Goal: Task Accomplishment & Management: Complete application form

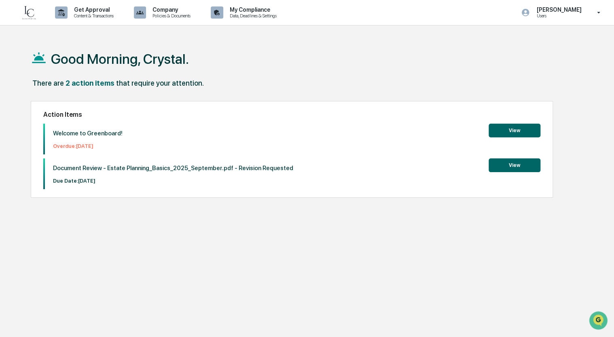
click at [397, 134] on button "View" at bounding box center [514, 131] width 52 height 14
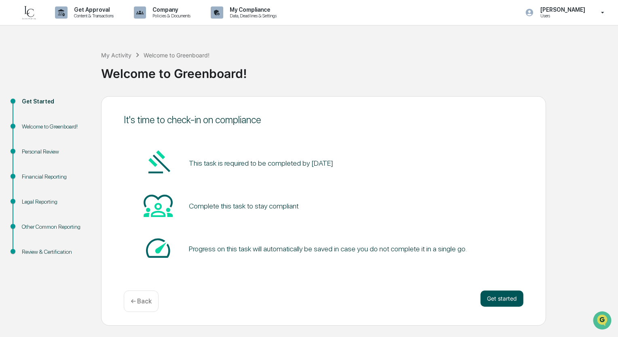
click at [397, 301] on button "Get started" at bounding box center [501, 299] width 43 height 16
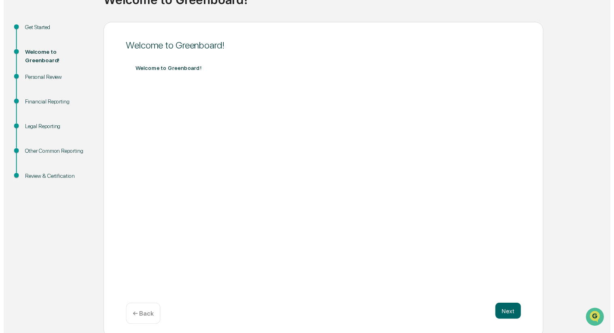
scroll to position [78, 0]
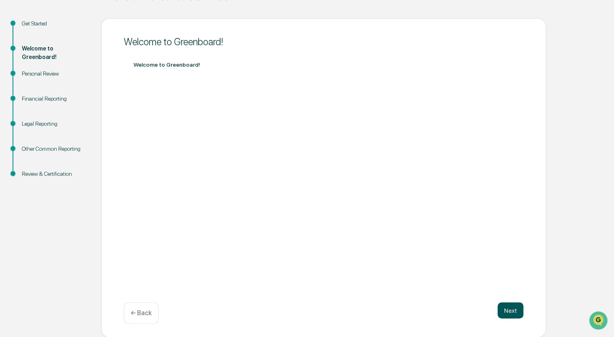
click at [397, 315] on button "Next" at bounding box center [510, 310] width 26 height 16
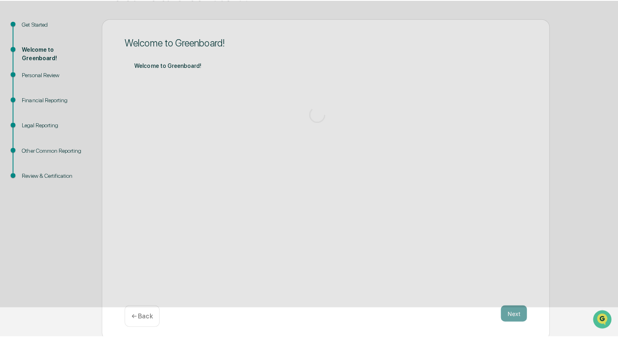
scroll to position [0, 0]
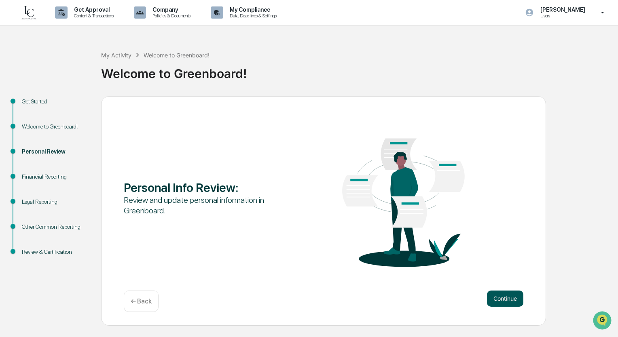
click at [397, 304] on button "Continue" at bounding box center [505, 299] width 36 height 16
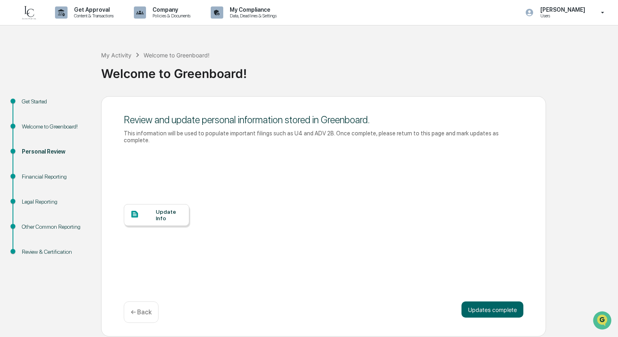
click at [168, 209] on div "Update Info" at bounding box center [169, 215] width 27 height 13
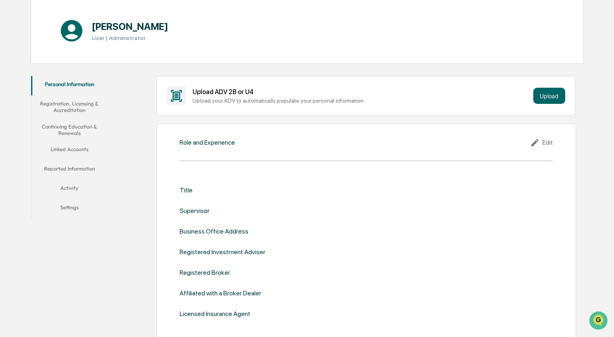
scroll to position [81, 0]
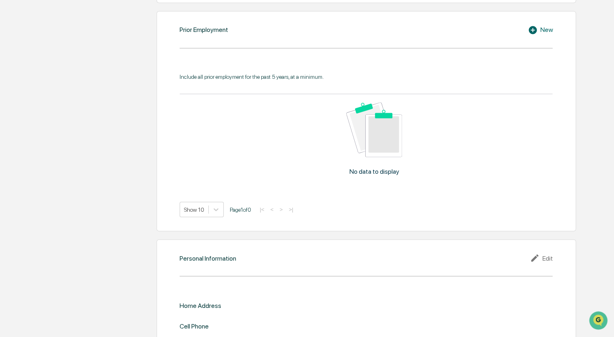
scroll to position [695, 0]
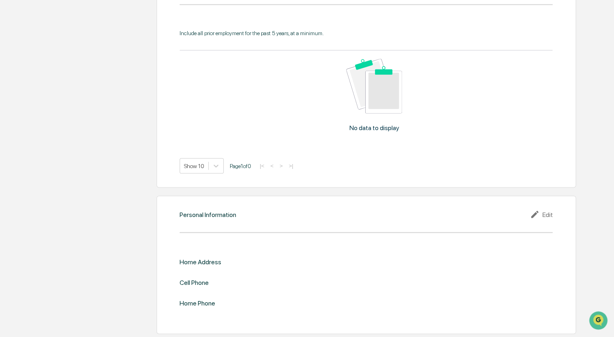
click at [543, 215] on div "Edit" at bounding box center [541, 214] width 23 height 10
click at [459, 272] on input "text" at bounding box center [459, 275] width 174 height 8
type input "**********"
type input "*****"
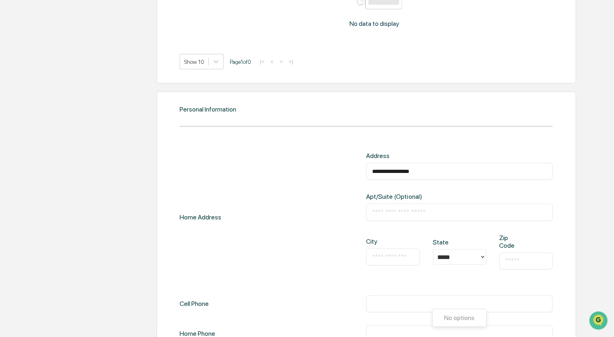
scroll to position [817, 0]
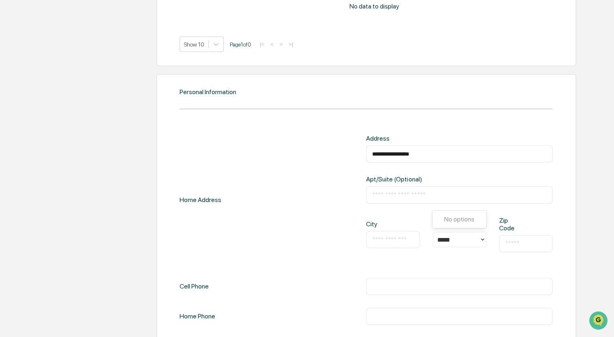
click at [384, 242] on input "text" at bounding box center [392, 240] width 41 height 8
type input "**********"
type input "*****"
click at [383, 288] on input "text" at bounding box center [459, 287] width 174 height 8
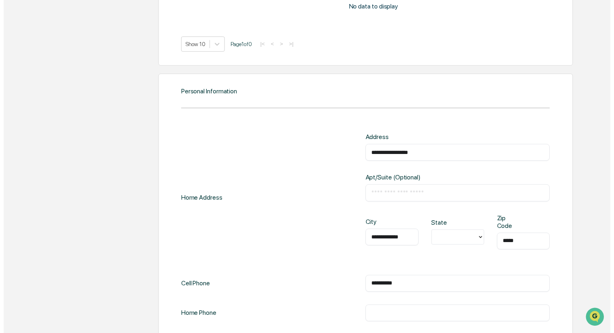
scroll to position [851, 0]
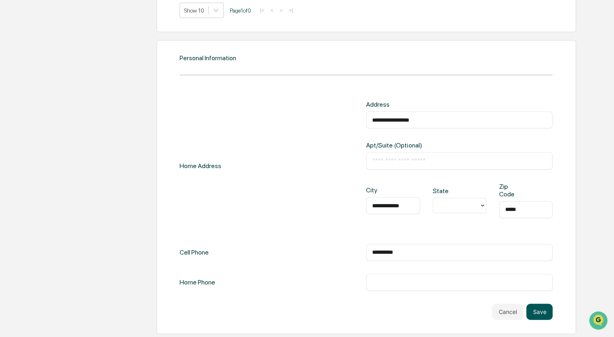
type input "**********"
click at [541, 314] on button "Save" at bounding box center [539, 312] width 26 height 16
click at [466, 123] on input "**********" at bounding box center [459, 120] width 174 height 8
type input "**"
click at [450, 227] on div "TX" at bounding box center [458, 229] width 53 height 26
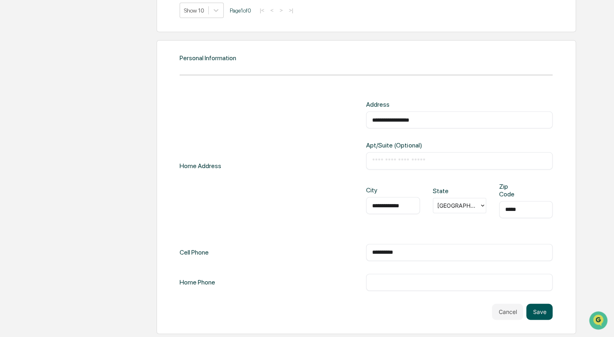
click at [541, 307] on button "Save" at bounding box center [539, 312] width 26 height 16
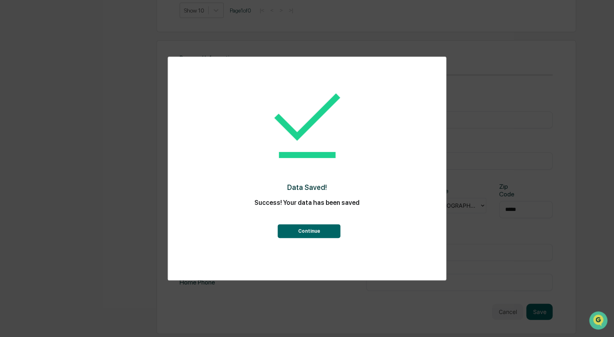
click at [304, 228] on button "Continue" at bounding box center [309, 231] width 63 height 14
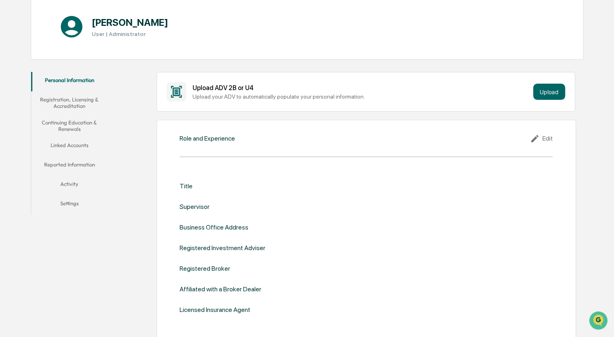
scroll to position [0, 0]
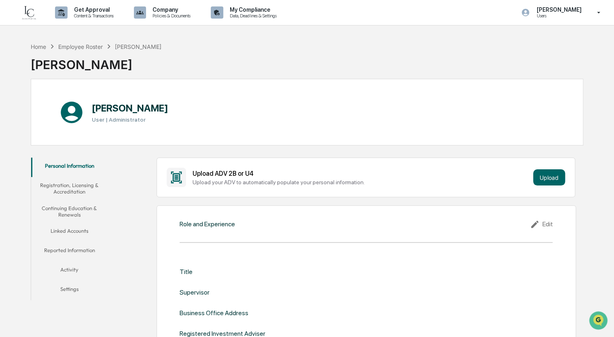
click at [57, 233] on button "Linked Accounts" at bounding box center [69, 232] width 77 height 19
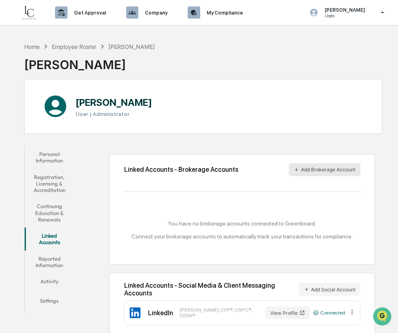
click at [334, 175] on button "Add Brokerage Account" at bounding box center [325, 169] width 72 height 13
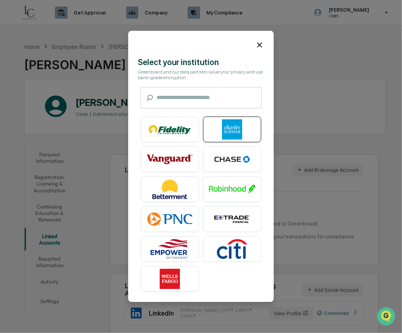
click at [224, 129] on img at bounding box center [232, 130] width 46 height 20
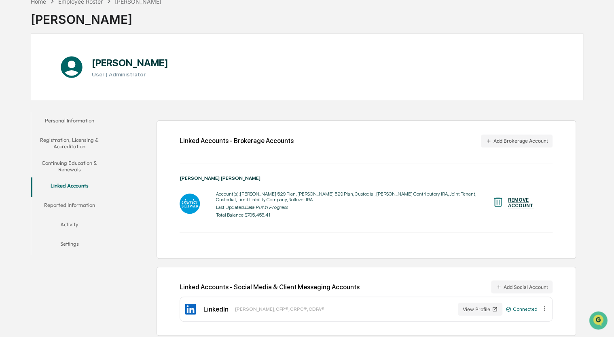
scroll to position [48, 0]
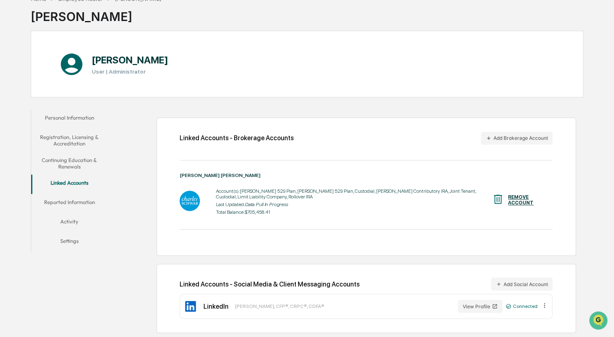
click at [69, 202] on button "Reported Information" at bounding box center [69, 203] width 77 height 19
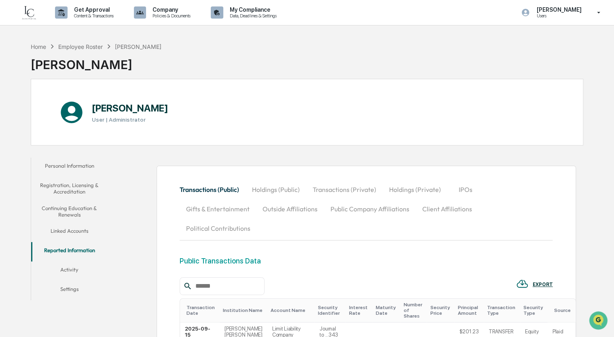
click at [68, 269] on button "Activity" at bounding box center [69, 271] width 77 height 19
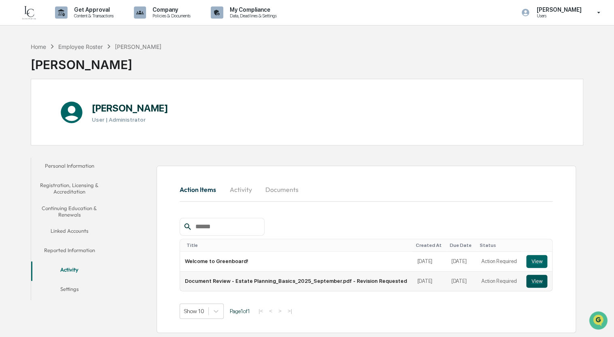
click at [535, 282] on button "View" at bounding box center [536, 281] width 21 height 13
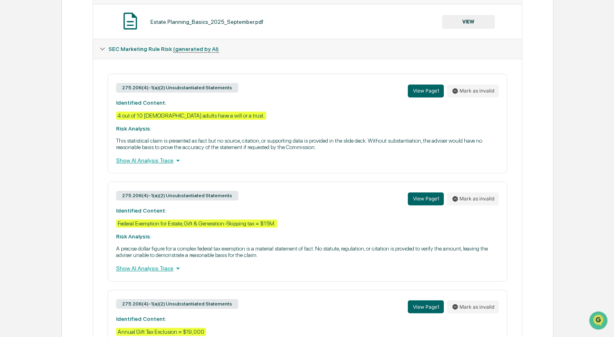
scroll to position [121, 0]
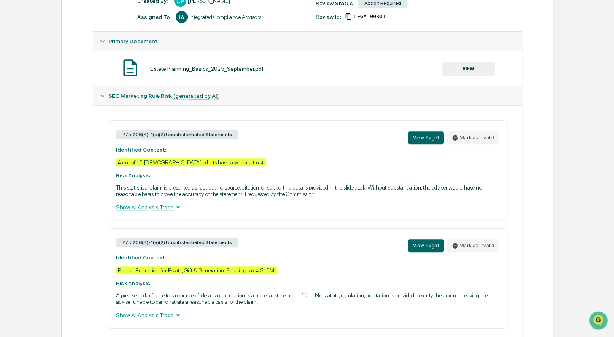
click at [173, 206] on icon at bounding box center [177, 207] width 9 height 9
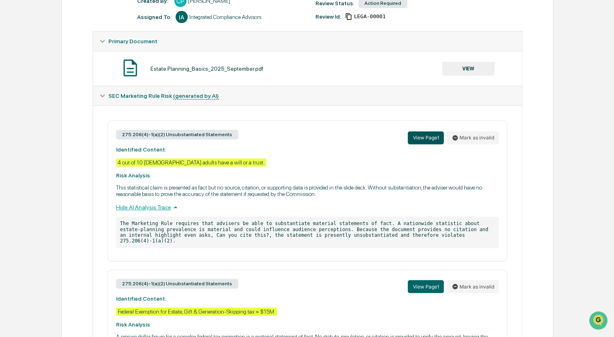
click at [415, 131] on button "View Page 1" at bounding box center [426, 137] width 36 height 13
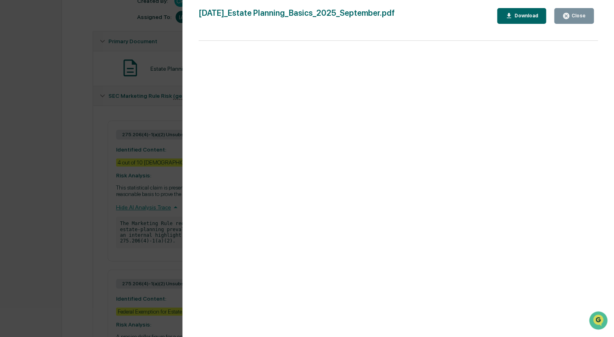
click at [566, 15] on icon "button" at bounding box center [566, 16] width 8 height 8
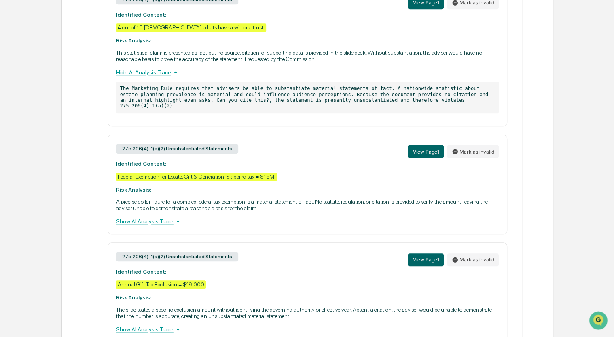
scroll to position [283, 0]
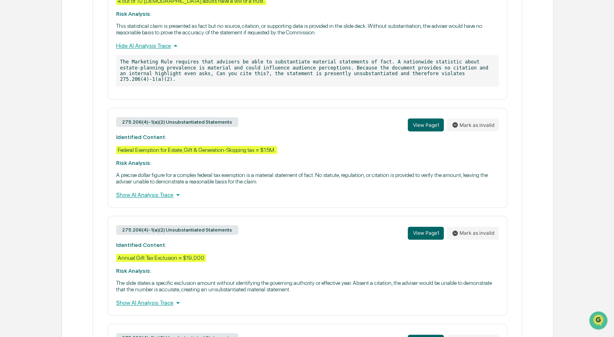
click at [159, 193] on div "Show AI Analysis Trace" at bounding box center [307, 194] width 383 height 9
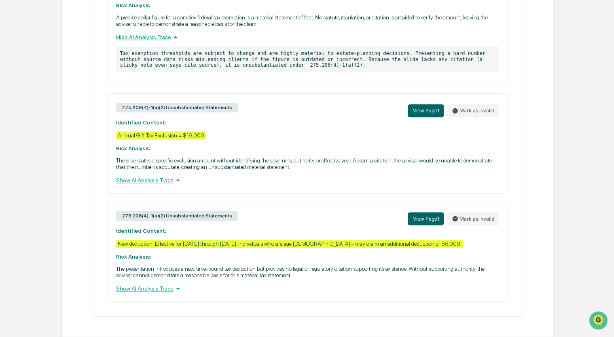
scroll to position [443, 0]
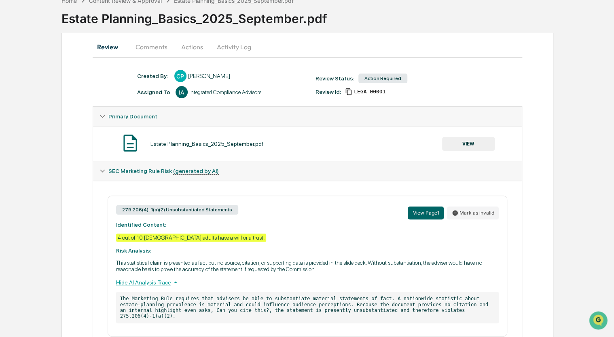
scroll to position [0, 0]
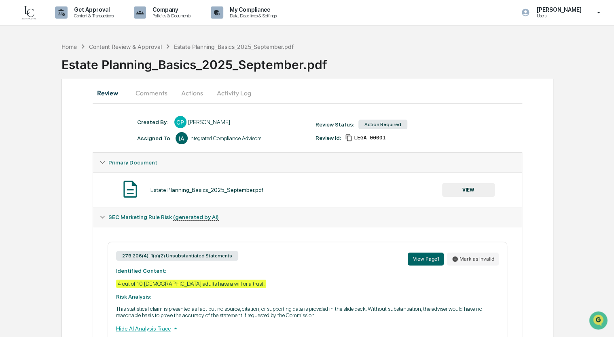
click at [371, 125] on div "Action Required" at bounding box center [382, 125] width 49 height 10
click at [145, 92] on button "Comments" at bounding box center [151, 92] width 45 height 19
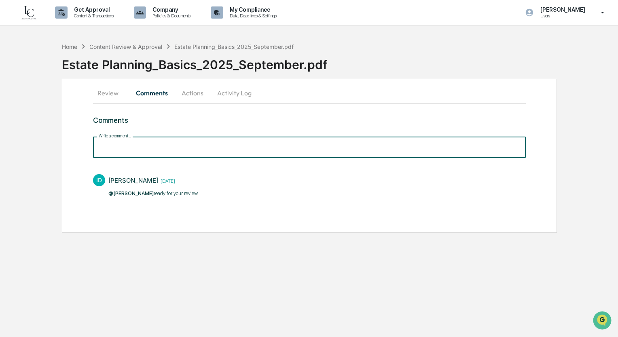
click at [148, 151] on input "Write a comment..." at bounding box center [309, 147] width 433 height 21
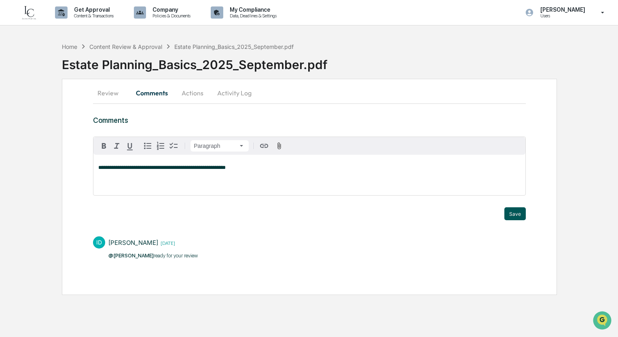
click at [510, 213] on button "Save" at bounding box center [514, 213] width 21 height 13
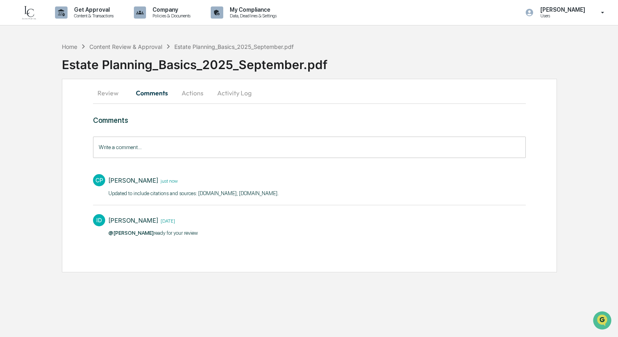
click at [199, 98] on button "Actions" at bounding box center [192, 92] width 36 height 19
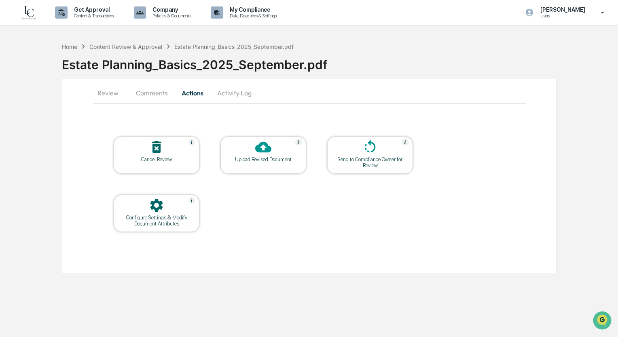
click at [243, 94] on button "Activity Log" at bounding box center [234, 92] width 47 height 19
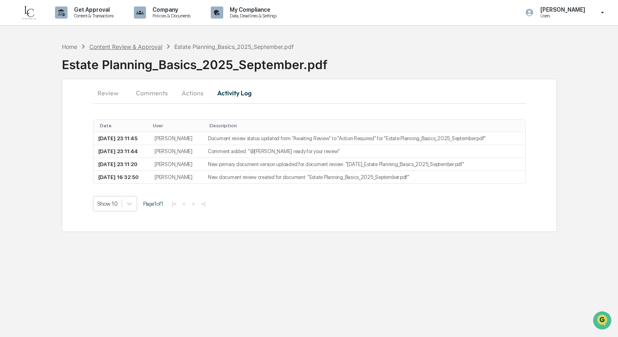
click at [105, 48] on div "Content Review & Approval" at bounding box center [125, 46] width 73 height 7
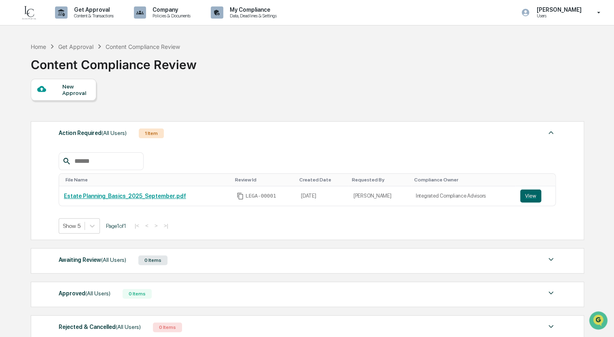
click at [74, 93] on div "New Approval" at bounding box center [75, 89] width 27 height 13
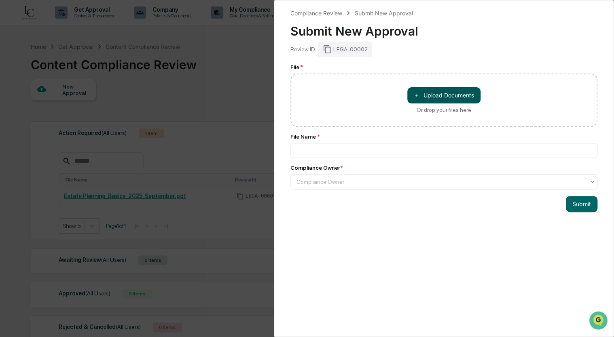
click at [453, 97] on button "＋ Upload Documents" at bounding box center [443, 95] width 73 height 16
type input "**********"
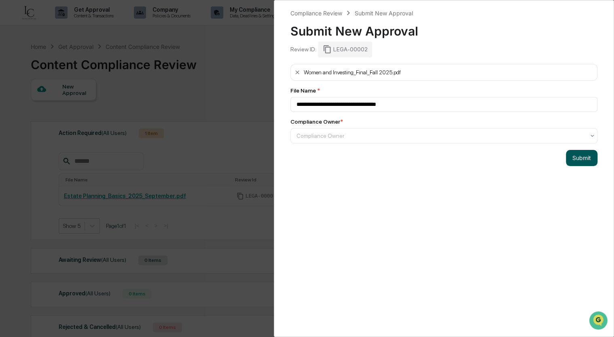
click at [578, 161] on button "Submit" at bounding box center [582, 158] width 32 height 16
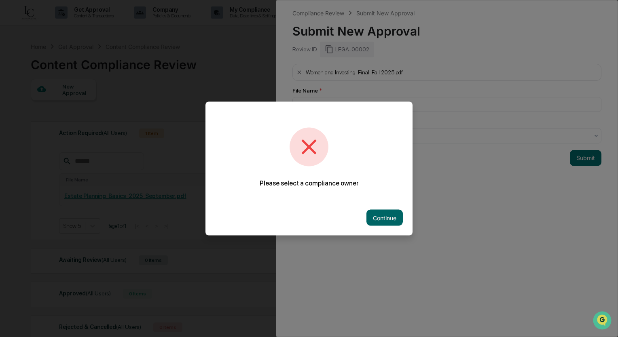
click at [384, 218] on button "Continue" at bounding box center [384, 218] width 36 height 16
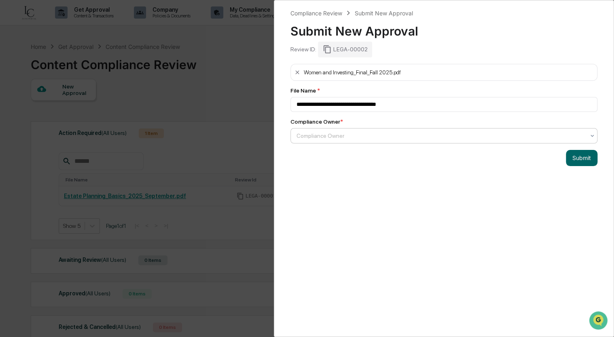
click at [363, 135] on div at bounding box center [440, 136] width 288 height 8
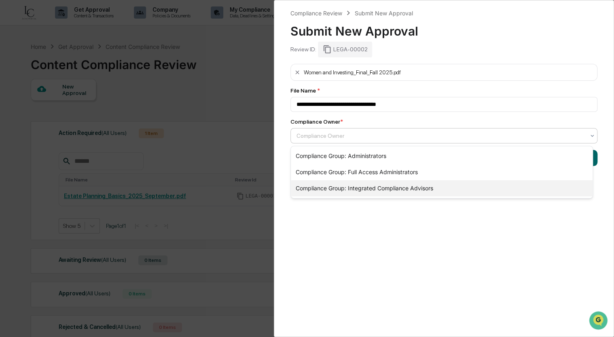
drag, startPoint x: 347, startPoint y: 158, endPoint x: 352, endPoint y: 191, distance: 33.5
click at [352, 191] on div "Compliance Group: Administrators Compliance Group: Full Access Administrators C…" at bounding box center [442, 172] width 302 height 52
click at [352, 190] on div "Compliance Group: Integrated Compliance Advisors" at bounding box center [442, 188] width 302 height 16
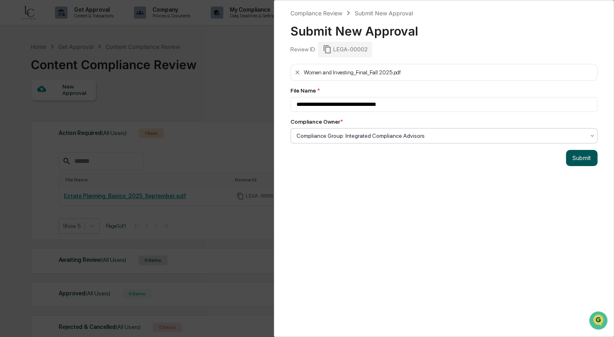
click at [580, 161] on button "Submit" at bounding box center [582, 158] width 32 height 16
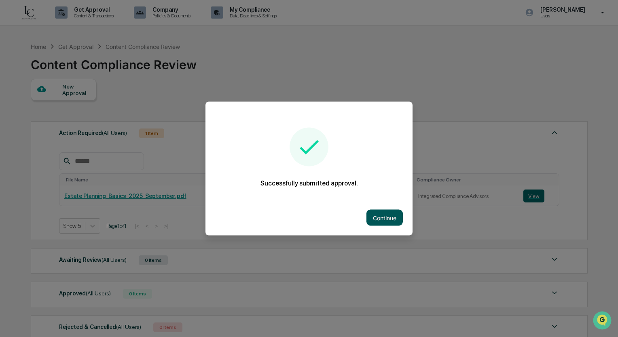
click at [393, 218] on button "Continue" at bounding box center [384, 218] width 36 height 16
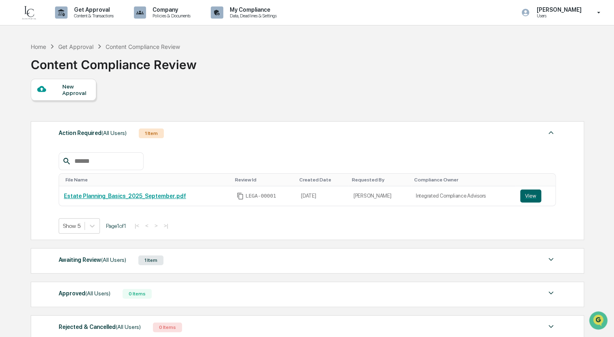
click at [19, 169] on div "Home Get Approval Content Compliance Review Content Compliance Review New Appro…" at bounding box center [307, 219] width 577 height 362
click at [149, 260] on div "1 Item" at bounding box center [150, 261] width 25 height 10
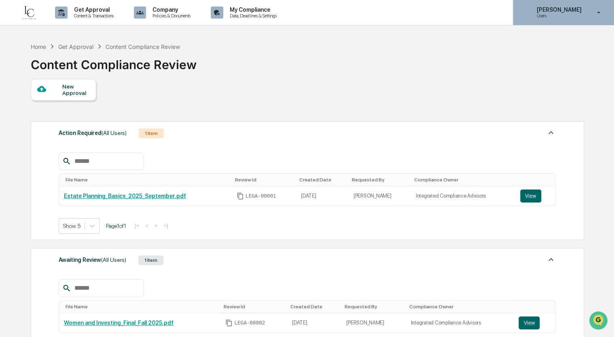
click at [594, 9] on icon at bounding box center [599, 13] width 14 height 8
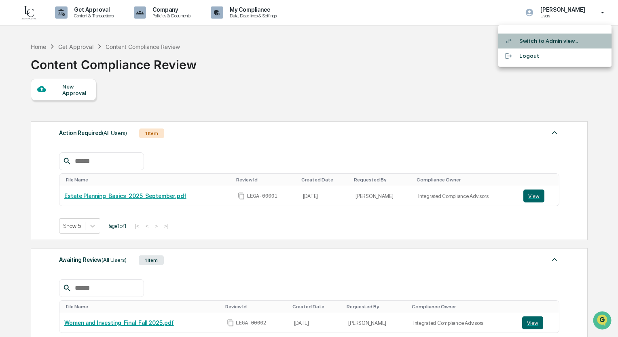
click at [511, 43] on icon at bounding box center [509, 41] width 8 height 8
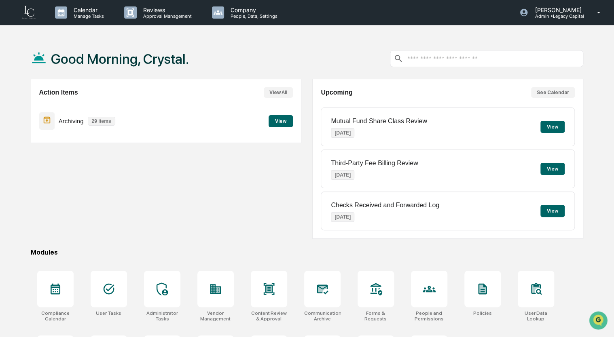
click at [268, 122] on div "Archiving 29 items View" at bounding box center [166, 121] width 254 height 27
click at [292, 122] on button "View" at bounding box center [280, 121] width 24 height 12
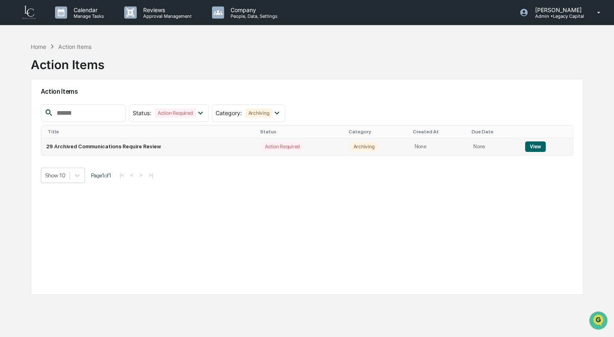
click at [528, 145] on button "View" at bounding box center [535, 147] width 21 height 11
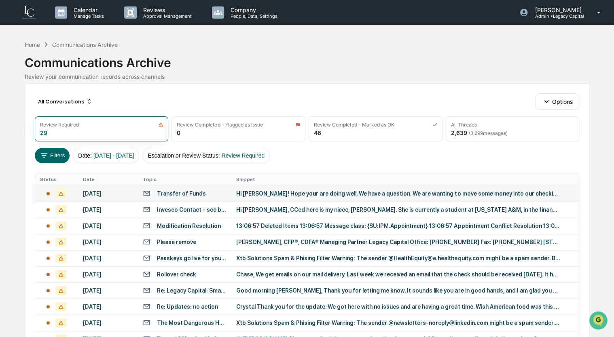
click at [59, 196] on icon at bounding box center [61, 194] width 4 height 4
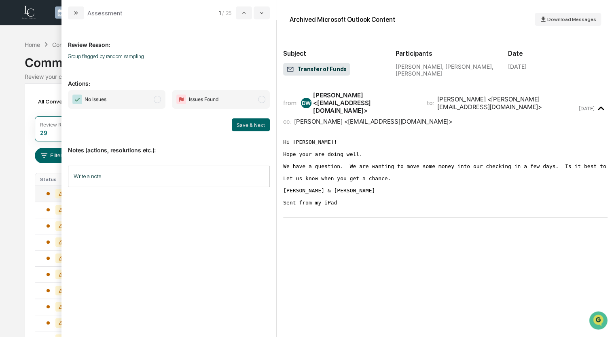
click at [154, 100] on span "No Issues" at bounding box center [117, 99] width 98 height 19
click at [248, 120] on button "Save & Next" at bounding box center [251, 124] width 38 height 13
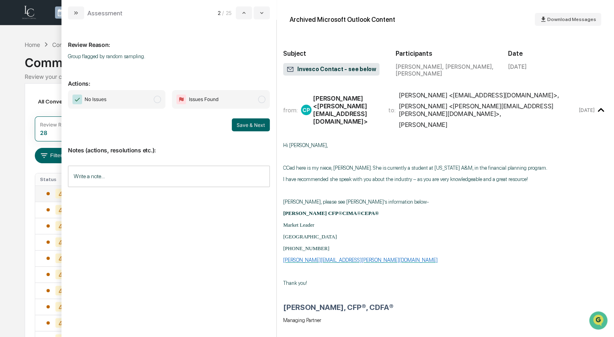
click at [107, 108] on div "No Issues Issues Found Save & Next" at bounding box center [169, 110] width 202 height 41
click at [149, 104] on span "No Issues" at bounding box center [117, 99] width 98 height 19
click at [240, 124] on button "Save & Next" at bounding box center [251, 124] width 38 height 13
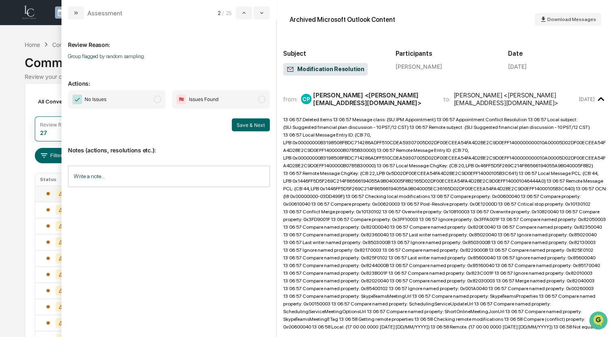
click at [123, 106] on span "No Issues" at bounding box center [117, 99] width 98 height 19
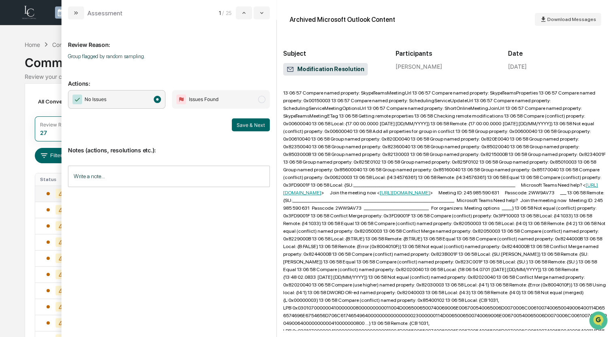
scroll to position [243, 0]
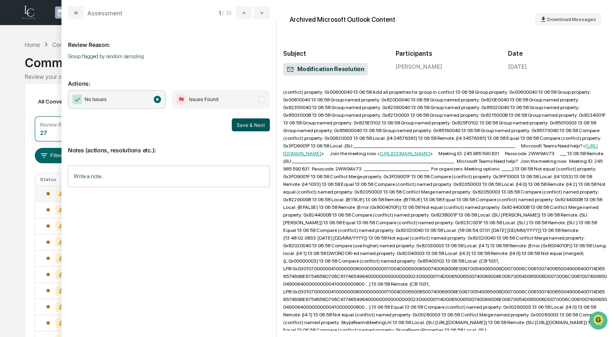
click at [254, 127] on button "Save & Next" at bounding box center [251, 124] width 38 height 13
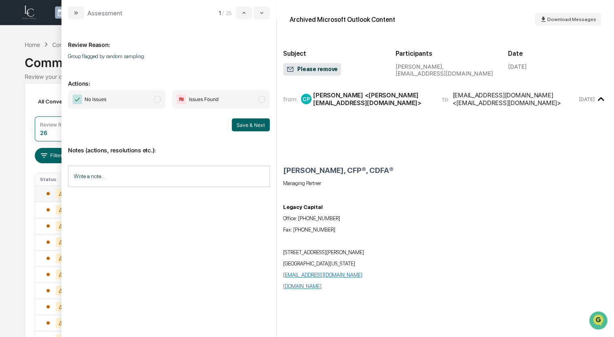
click at [119, 98] on span "No Issues" at bounding box center [117, 99] width 98 height 19
click at [245, 120] on button "Save & Next" at bounding box center [251, 124] width 38 height 13
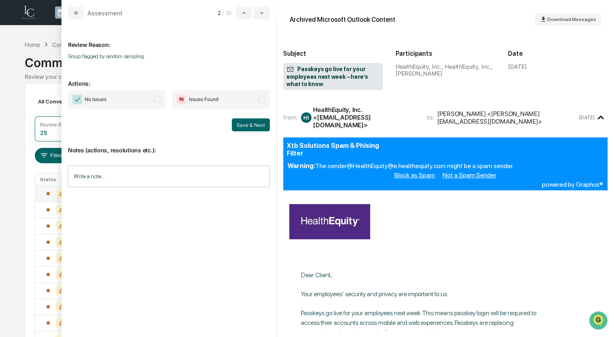
click at [125, 99] on span "No Issues" at bounding box center [117, 99] width 98 height 19
click at [259, 129] on button "Save & Next" at bounding box center [251, 124] width 38 height 13
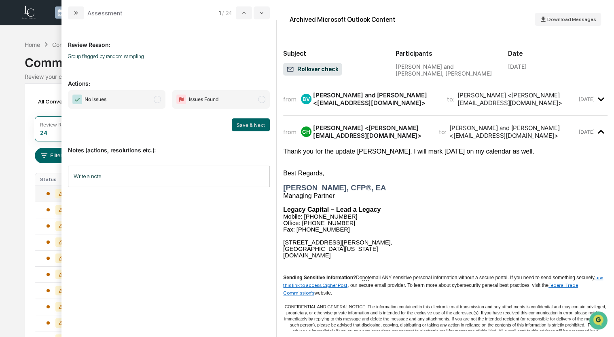
click at [141, 99] on span "No Issues" at bounding box center [117, 99] width 98 height 19
click at [249, 125] on button "Save & Next" at bounding box center [251, 124] width 38 height 13
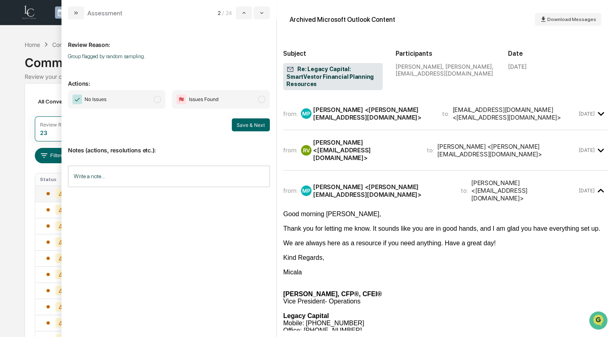
click at [122, 102] on span "No Issues" at bounding box center [117, 99] width 98 height 19
click at [251, 127] on button "Save & Next" at bounding box center [251, 124] width 38 height 13
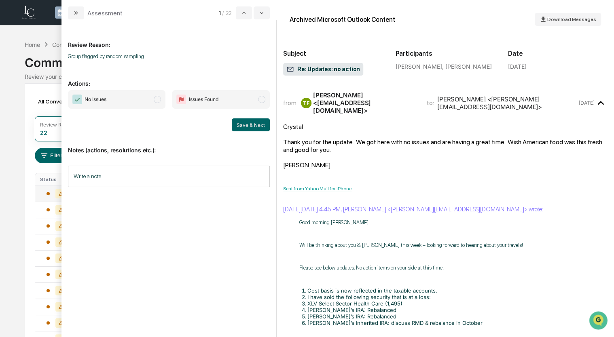
click at [123, 98] on span "No Issues" at bounding box center [117, 99] width 98 height 19
click at [250, 125] on button "Save & Next" at bounding box center [251, 124] width 38 height 13
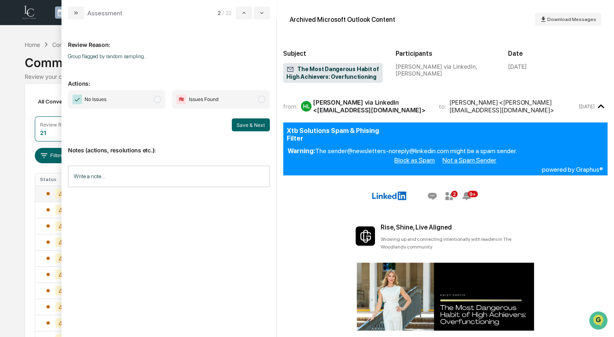
click at [126, 100] on span "No Issues" at bounding box center [117, 99] width 98 height 19
click at [244, 126] on button "Save & Next" at bounding box center [251, 124] width 38 height 13
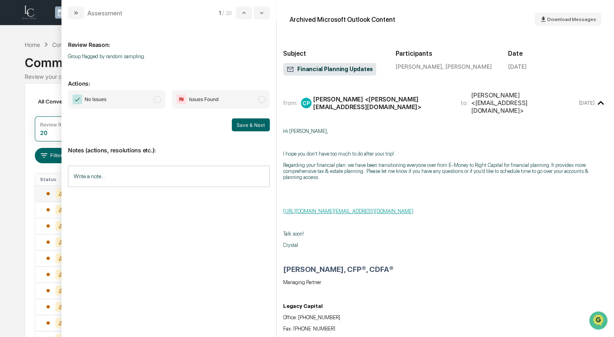
click at [148, 101] on span "No Issues" at bounding box center [117, 99] width 98 height 19
click at [256, 128] on button "Save & Next" at bounding box center [251, 124] width 38 height 13
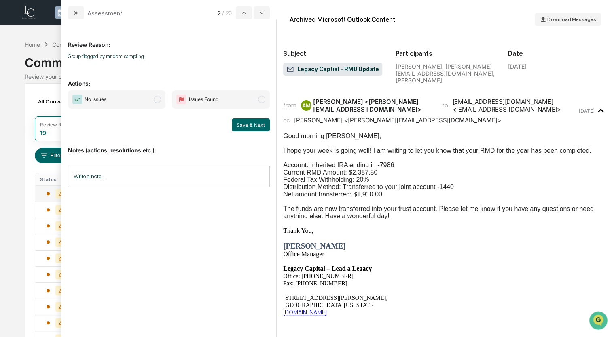
click at [123, 93] on span "No Issues" at bounding box center [117, 99] width 98 height 19
click at [251, 123] on button "Save & Next" at bounding box center [251, 124] width 38 height 13
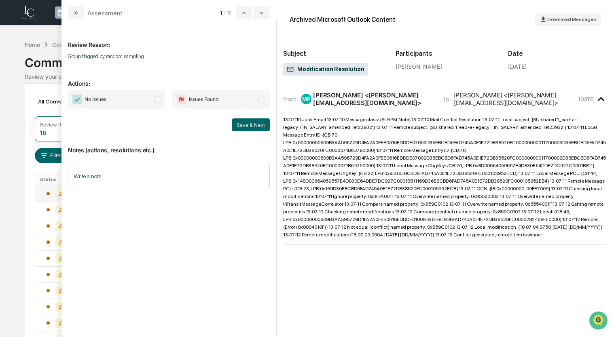
click at [116, 103] on span "No Issues" at bounding box center [117, 99] width 98 height 19
click at [257, 130] on button "Save & Next" at bounding box center [251, 124] width 38 height 13
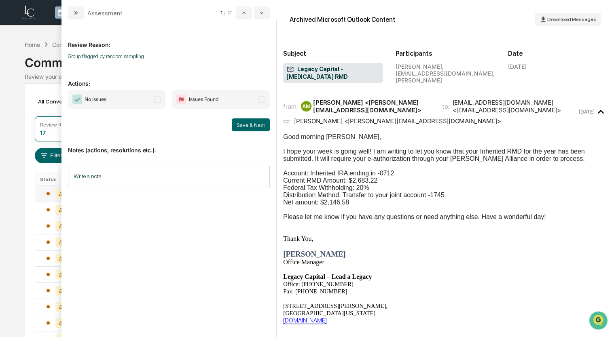
click at [140, 99] on span "No Issues" at bounding box center [117, 99] width 98 height 19
click at [254, 124] on button "Save & Next" at bounding box center [251, 124] width 38 height 13
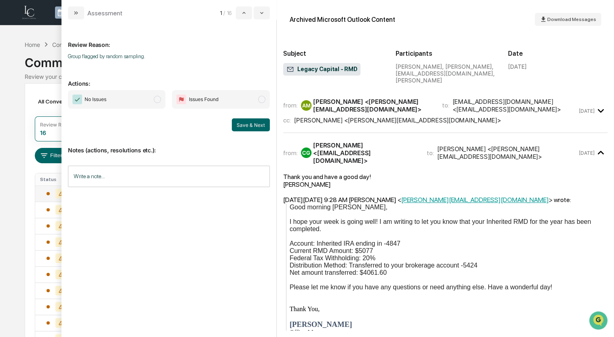
click at [112, 99] on span "No Issues" at bounding box center [117, 99] width 98 height 19
click at [251, 125] on button "Save & Next" at bounding box center [251, 124] width 38 height 13
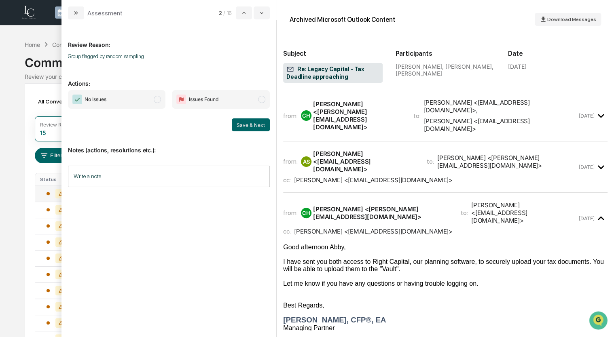
click at [140, 102] on span "No Issues" at bounding box center [117, 99] width 98 height 19
click at [263, 123] on button "Save & Next" at bounding box center [251, 124] width 38 height 13
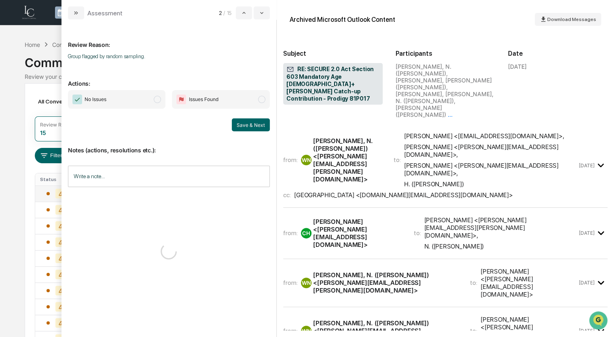
drag, startPoint x: 132, startPoint y: 95, endPoint x: 236, endPoint y: 103, distance: 104.7
click at [132, 95] on span "No Issues" at bounding box center [117, 99] width 98 height 19
click at [245, 123] on button "Save & Next" at bounding box center [251, 124] width 38 height 13
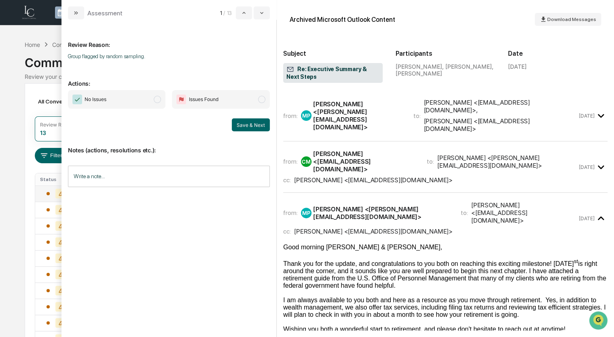
click at [103, 95] on span "No Issues" at bounding box center [96, 99] width 22 height 8
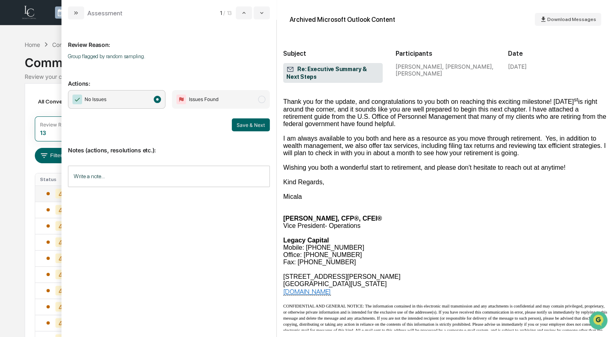
scroll to position [81, 0]
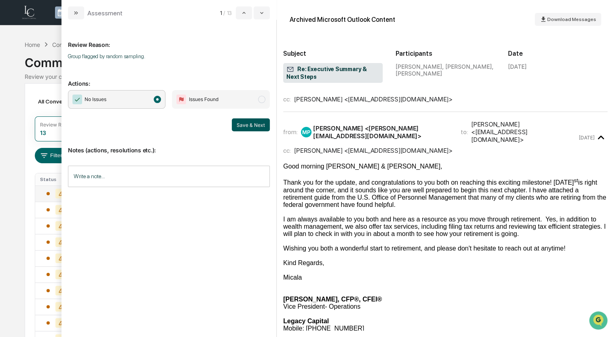
click at [248, 124] on button "Save & Next" at bounding box center [251, 124] width 38 height 13
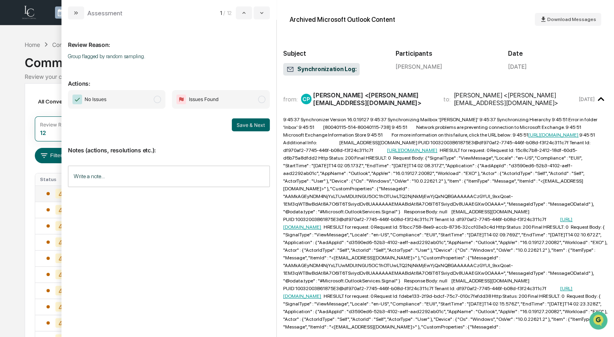
click at [153, 93] on span "No Issues" at bounding box center [117, 99] width 98 height 19
click at [264, 125] on button "Save & Next" at bounding box center [251, 124] width 38 height 13
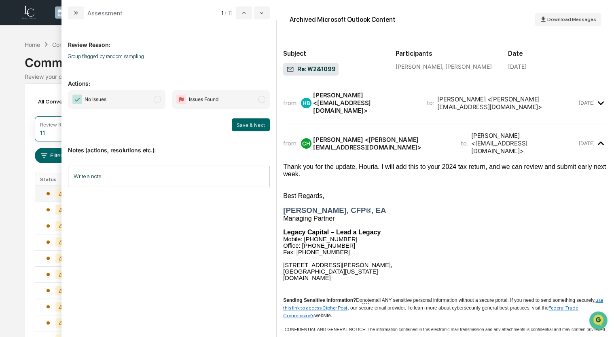
click at [129, 100] on span "No Issues" at bounding box center [117, 99] width 98 height 19
click at [246, 127] on button "Save & Next" at bounding box center [251, 124] width 38 height 13
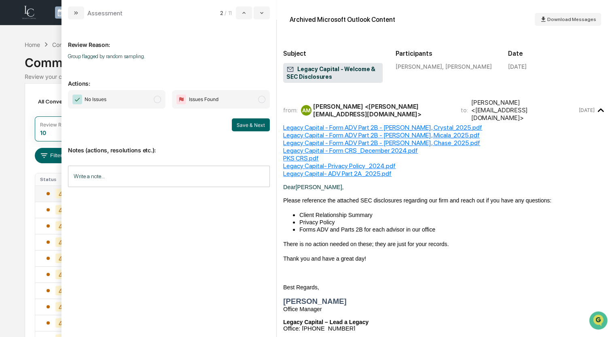
click at [142, 98] on span "No Issues" at bounding box center [117, 99] width 98 height 19
click at [243, 127] on button "Save & Next" at bounding box center [251, 124] width 38 height 13
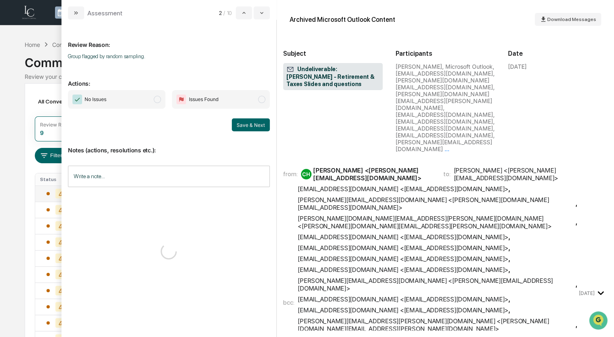
click at [141, 103] on span "No Issues" at bounding box center [117, 99] width 98 height 19
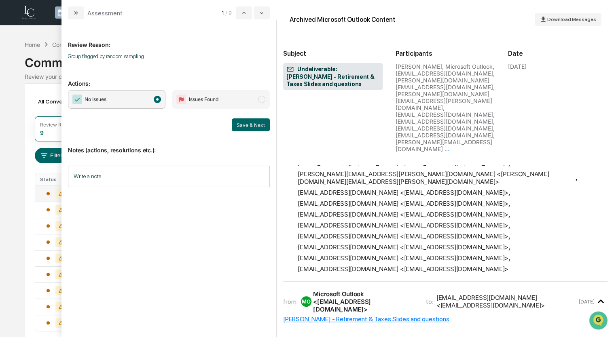
scroll to position [165, 0]
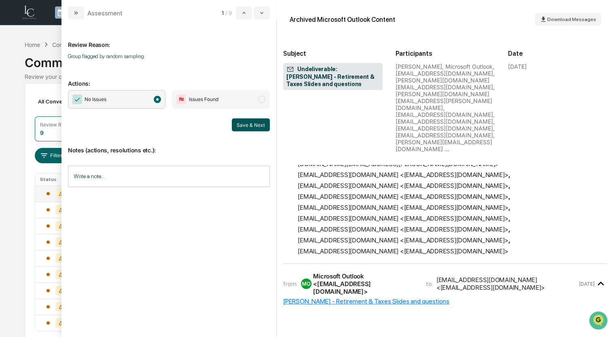
click at [260, 129] on button "Save & Next" at bounding box center [251, 124] width 38 height 13
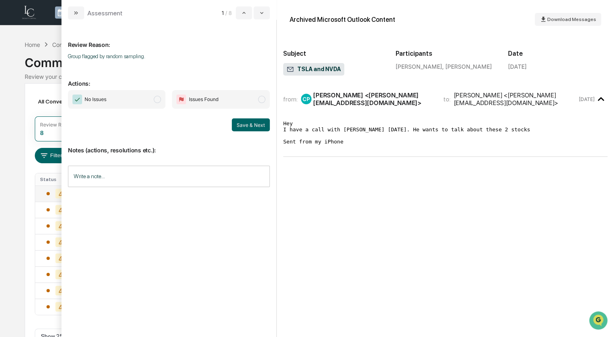
click at [120, 100] on span "No Issues" at bounding box center [117, 99] width 98 height 19
click at [254, 127] on button "Save & Next" at bounding box center [251, 124] width 38 height 13
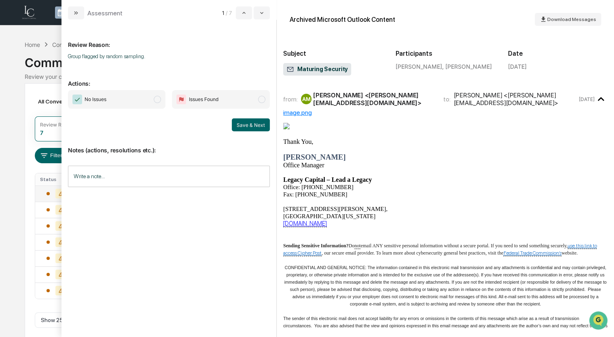
click at [140, 100] on span "No Issues" at bounding box center [117, 99] width 98 height 19
click at [243, 122] on button "Save & Next" at bounding box center [251, 124] width 38 height 13
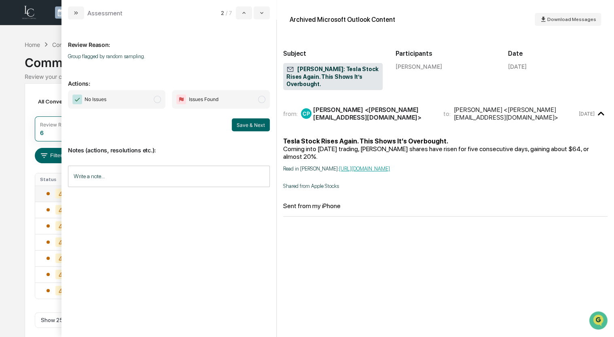
click at [135, 94] on span "No Issues" at bounding box center [117, 99] width 98 height 19
click at [241, 120] on button "Save & Next" at bounding box center [251, 124] width 38 height 13
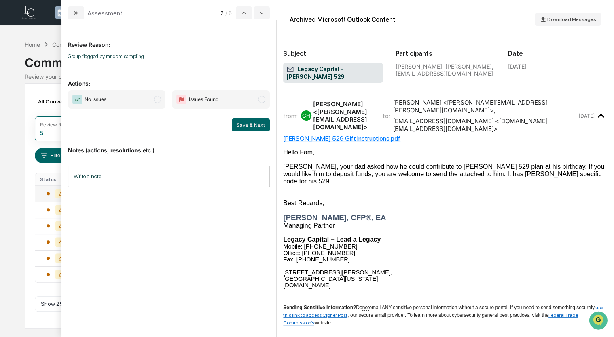
click at [138, 96] on span "No Issues" at bounding box center [117, 99] width 98 height 19
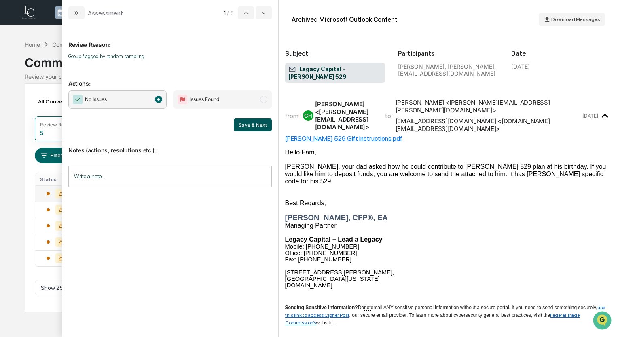
click at [262, 124] on button "Save & Next" at bounding box center [253, 124] width 38 height 13
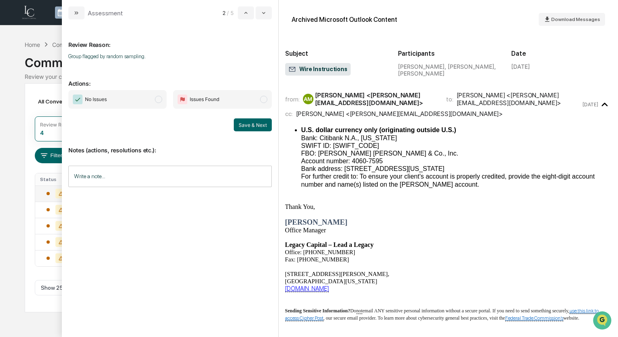
click at [141, 99] on span "No Issues" at bounding box center [117, 99] width 98 height 19
click at [267, 127] on button "Save & Next" at bounding box center [253, 124] width 38 height 13
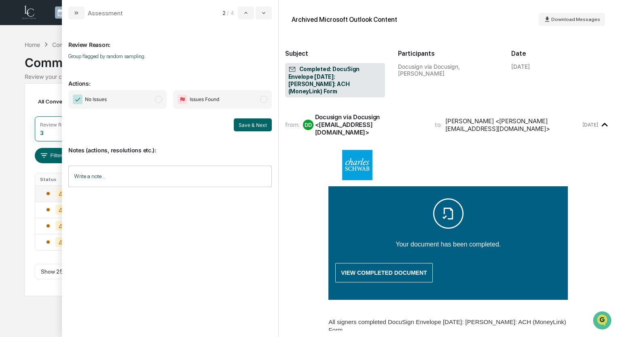
click at [114, 101] on span "No Issues" at bounding box center [117, 99] width 98 height 19
click at [242, 125] on button "Save & Next" at bounding box center [253, 124] width 38 height 13
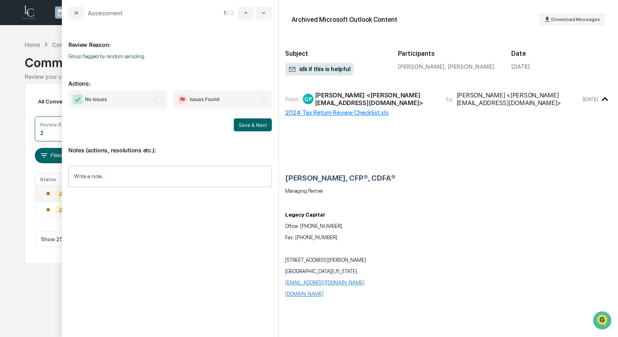
click at [129, 101] on span "No Issues" at bounding box center [117, 99] width 98 height 19
click at [258, 124] on button "Save & Next" at bounding box center [253, 124] width 38 height 13
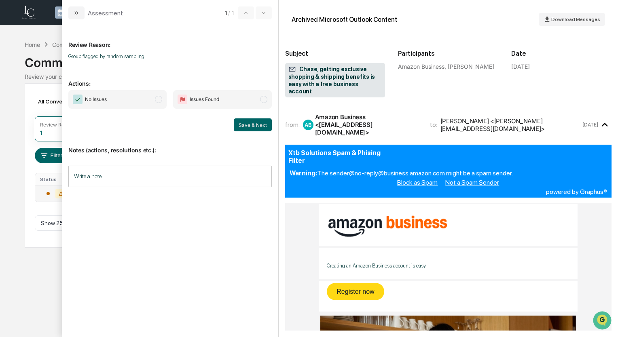
click at [115, 101] on span "No Issues" at bounding box center [117, 99] width 98 height 19
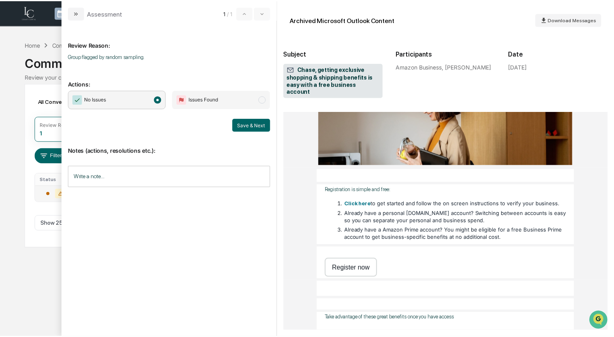
scroll to position [283, 0]
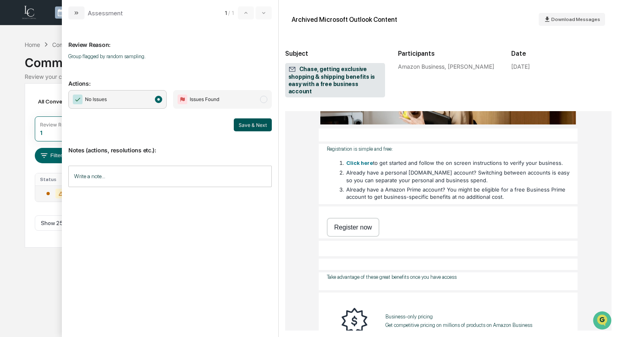
click at [245, 122] on button "Save & Next" at bounding box center [253, 124] width 38 height 13
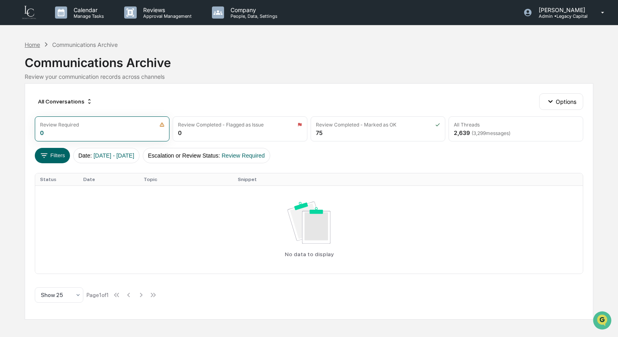
click at [34, 44] on div "Home" at bounding box center [32, 44] width 15 height 7
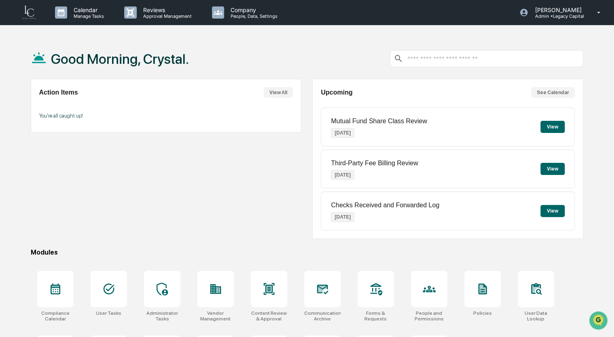
click at [550, 169] on button "View" at bounding box center [552, 169] width 24 height 12
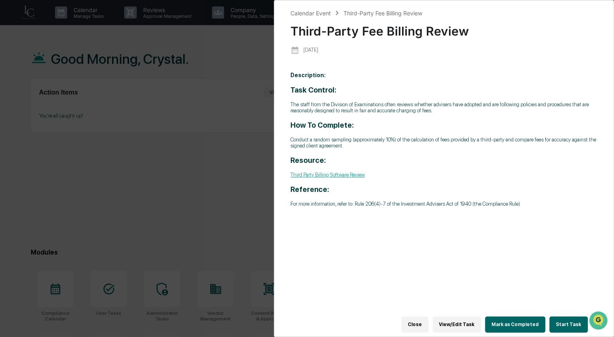
click at [428, 321] on button "Close" at bounding box center [414, 325] width 27 height 16
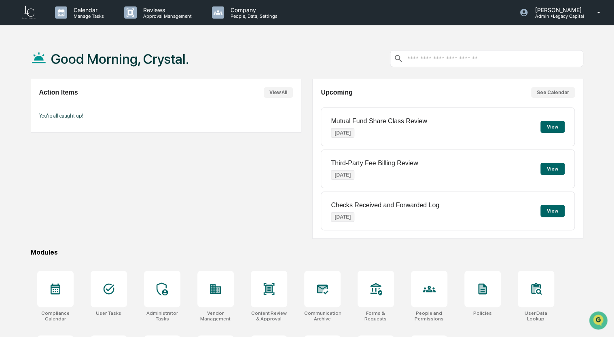
click at [559, 211] on button "View" at bounding box center [552, 211] width 24 height 12
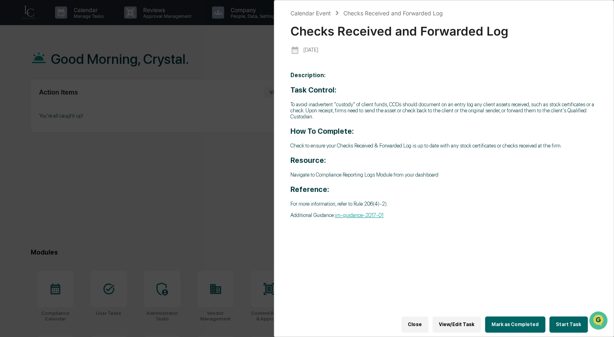
click at [506, 182] on div "Task Control: To avoid inadvertent "custody" of client funds, CCOs should docum…" at bounding box center [443, 152] width 307 height 133
click at [567, 321] on button "Start Task" at bounding box center [568, 325] width 38 height 16
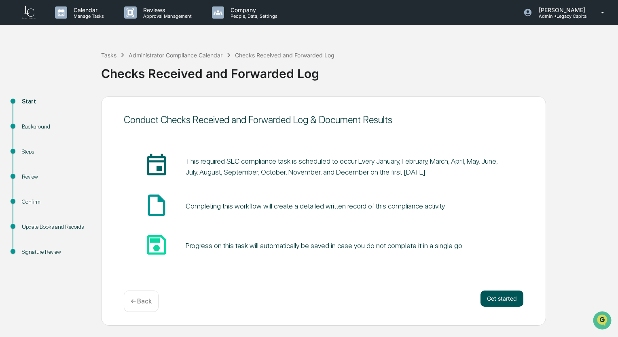
click at [498, 301] on button "Get started" at bounding box center [501, 299] width 43 height 16
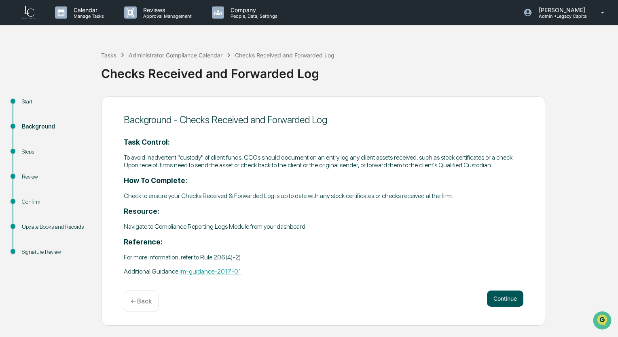
click at [508, 299] on button "Continue" at bounding box center [505, 299] width 36 height 16
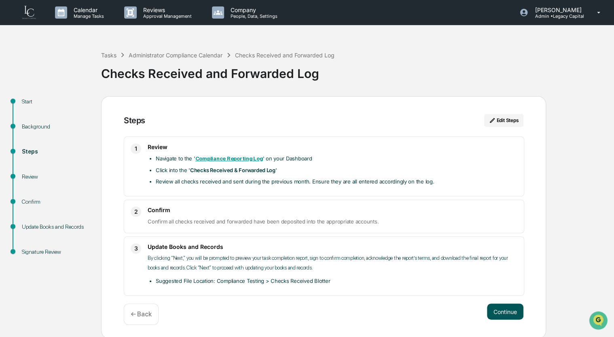
click at [506, 311] on button "Continue" at bounding box center [505, 312] width 36 height 16
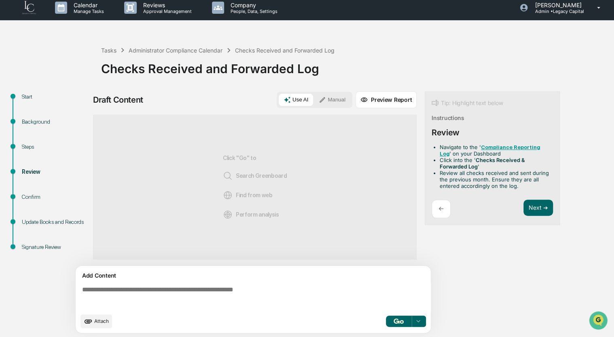
scroll to position [6, 0]
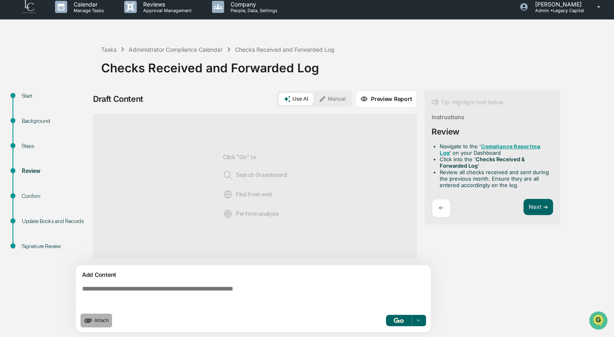
click at [92, 323] on icon "upload document" at bounding box center [88, 320] width 9 height 9
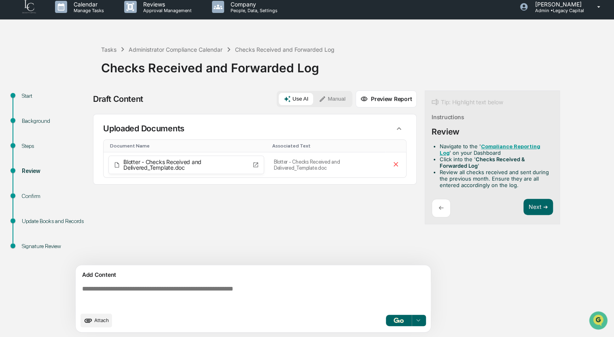
click at [252, 288] on textarea at bounding box center [255, 296] width 352 height 29
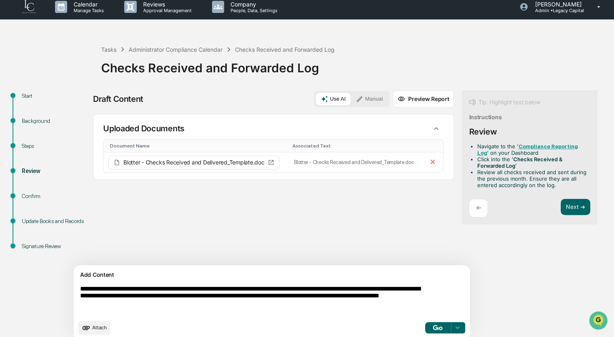
click at [364, 290] on textarea "**********" at bounding box center [253, 300] width 352 height 36
click at [259, 311] on textarea "**********" at bounding box center [253, 300] width 352 height 36
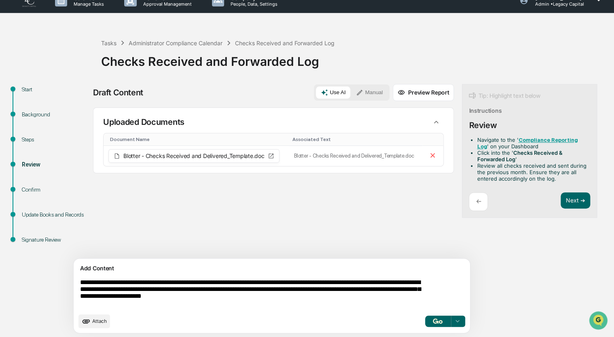
scroll to position [13, 0]
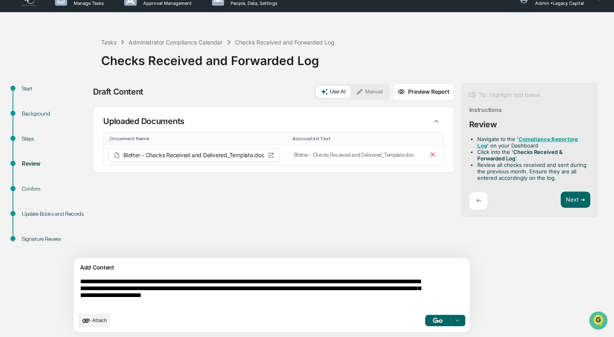
type textarea "**********"
click at [433, 321] on img "button" at bounding box center [438, 320] width 10 height 5
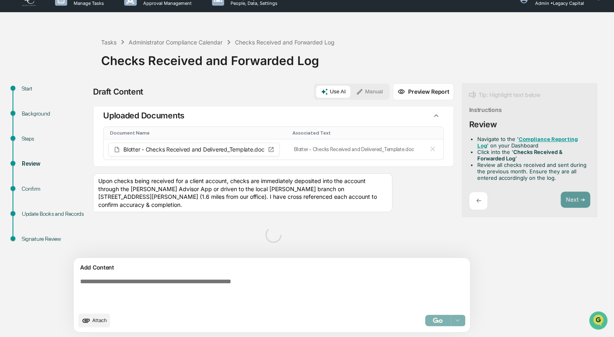
scroll to position [0, 0]
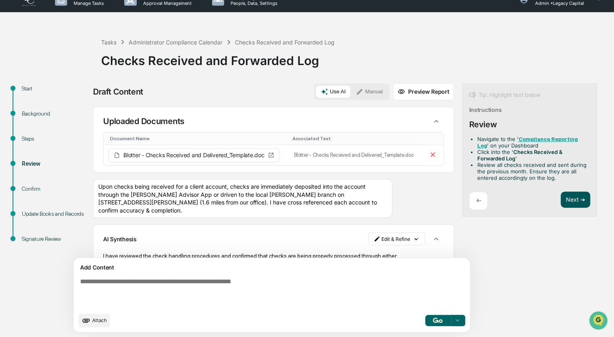
click at [560, 196] on button "Next ➔" at bounding box center [575, 200] width 30 height 17
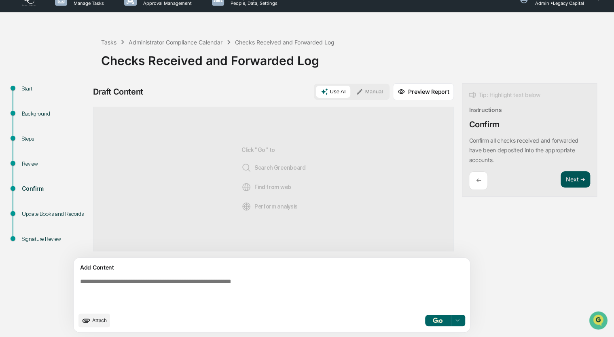
click at [560, 177] on button "Next ➔" at bounding box center [575, 179] width 30 height 17
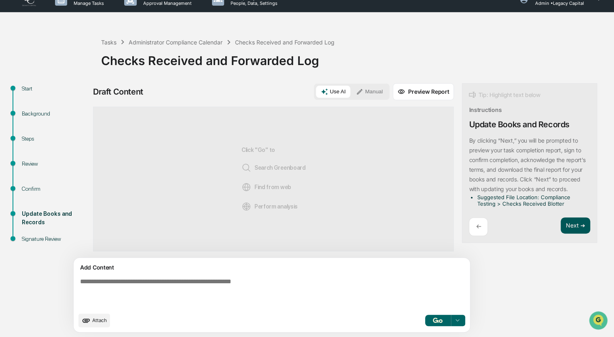
click at [560, 226] on button "Next ➔" at bounding box center [575, 226] width 30 height 17
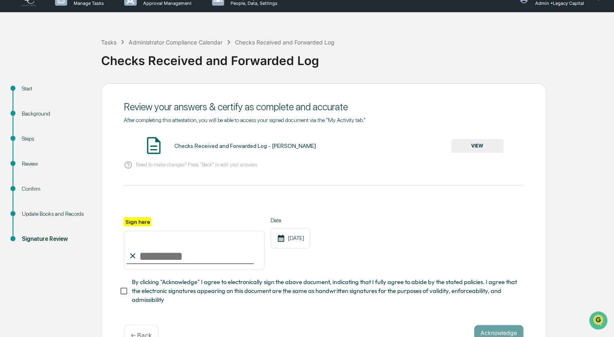
click at [154, 257] on input "Sign here" at bounding box center [194, 250] width 141 height 39
type input "**********"
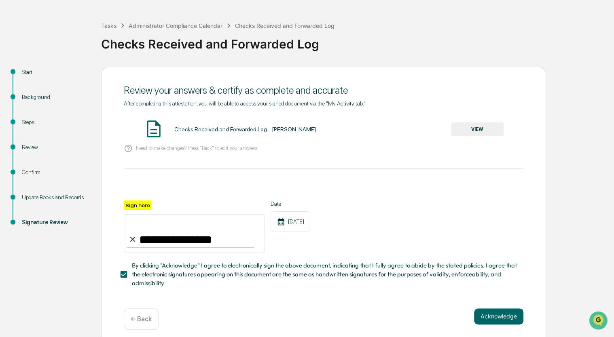
scroll to position [38, 0]
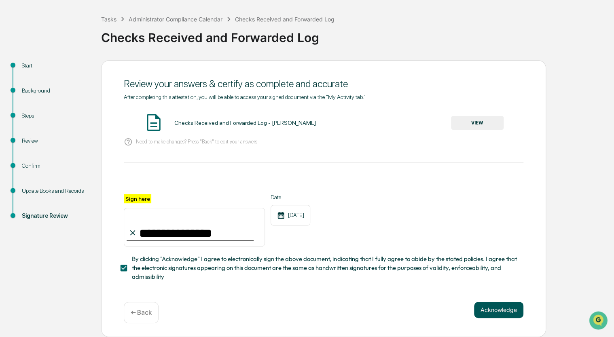
click at [492, 311] on button "Acknowledge" at bounding box center [498, 310] width 49 height 16
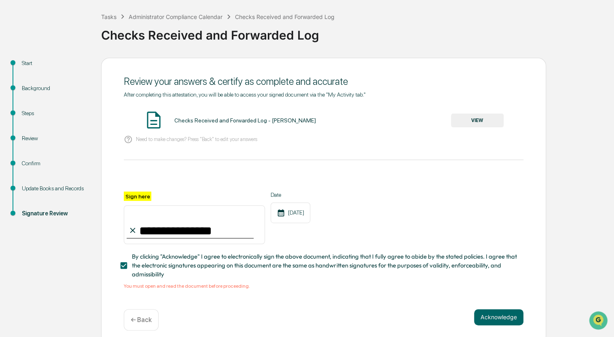
click at [478, 120] on button "VIEW" at bounding box center [477, 121] width 53 height 14
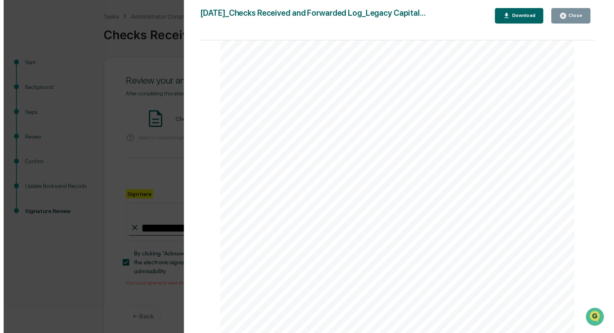
scroll to position [48, 0]
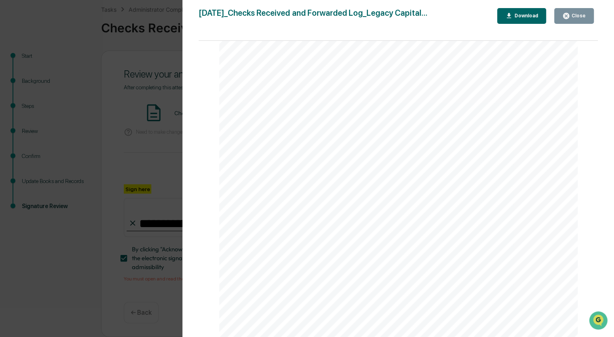
click at [578, 12] on div "Close" at bounding box center [573, 16] width 23 height 8
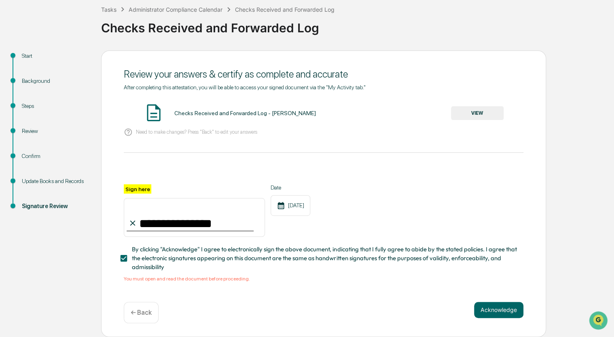
click at [492, 319] on div "Acknowledge ← Back" at bounding box center [324, 312] width 400 height 21
click at [490, 311] on button "Acknowledge" at bounding box center [498, 310] width 49 height 16
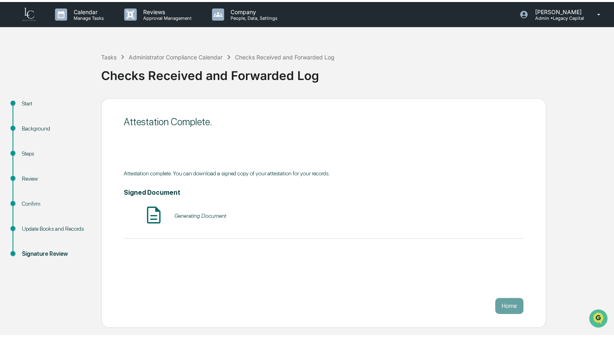
scroll to position [0, 0]
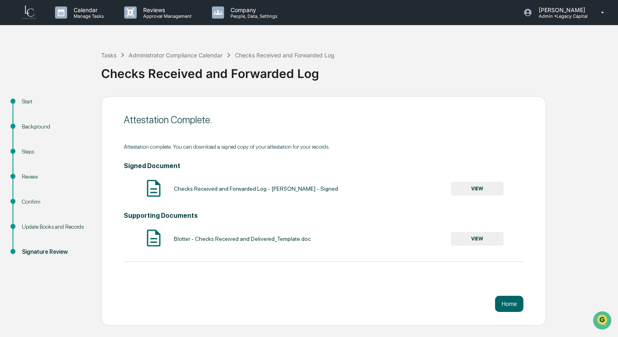
drag, startPoint x: 191, startPoint y: 91, endPoint x: 201, endPoint y: 91, distance: 9.7
click at [191, 91] on div "Tasks Administrator Compliance Calendar Checks Received and Forwarded Log Check…" at bounding box center [357, 67] width 513 height 58
click at [506, 303] on button "Home" at bounding box center [509, 304] width 28 height 16
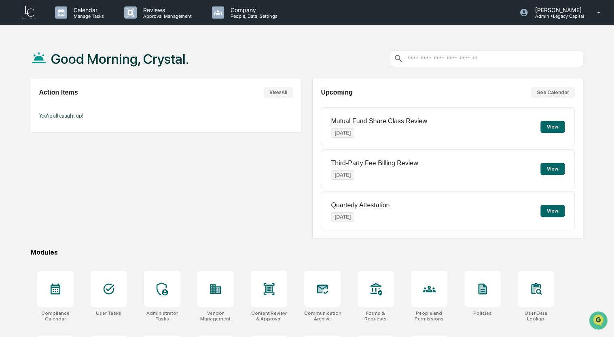
click at [551, 211] on button "View" at bounding box center [552, 211] width 24 height 12
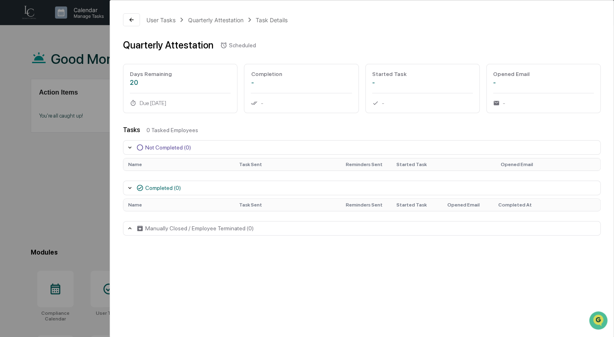
click at [70, 153] on div "User Tasks Quarterly Attestation Task Details Quarterly Attestation Scheduled D…" at bounding box center [307, 168] width 614 height 337
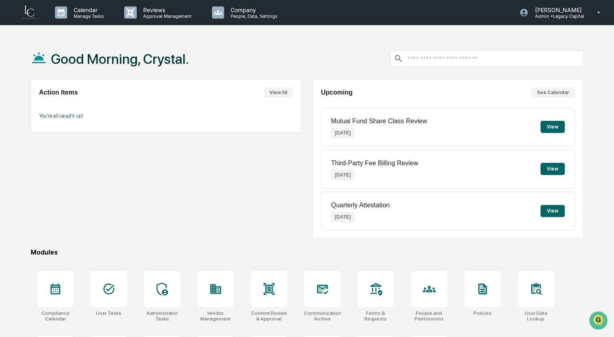
click at [543, 168] on button "View" at bounding box center [552, 169] width 24 height 12
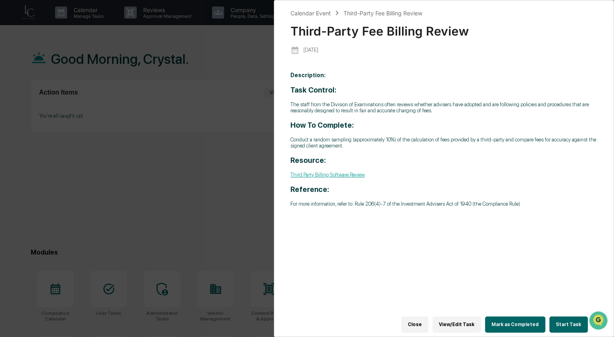
click at [522, 323] on button "Mark as Completed" at bounding box center [515, 325] width 60 height 16
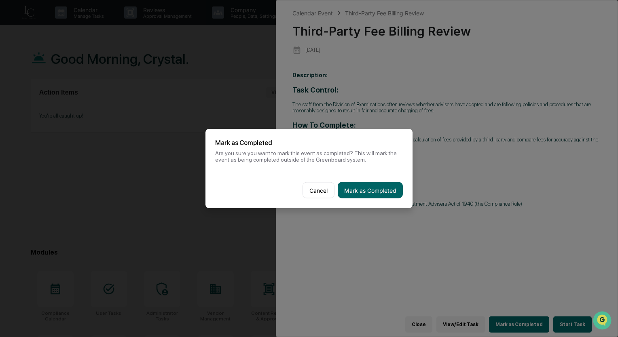
click at [311, 199] on div "Cancel Mark as Completed" at bounding box center [308, 191] width 207 height 36
click at [312, 193] on button "Cancel" at bounding box center [318, 190] width 32 height 16
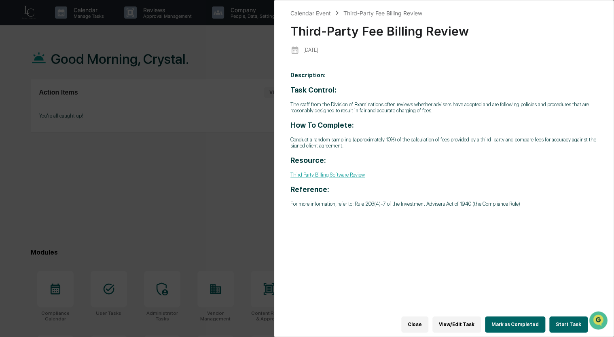
click at [568, 321] on button "Start Task" at bounding box center [568, 325] width 38 height 16
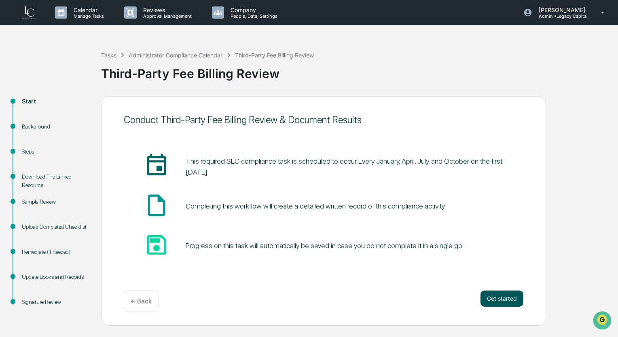
click at [496, 298] on button "Get started" at bounding box center [501, 299] width 43 height 16
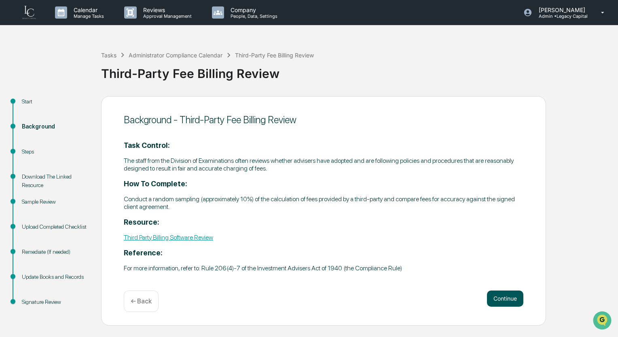
click at [508, 294] on button "Continue" at bounding box center [505, 299] width 36 height 16
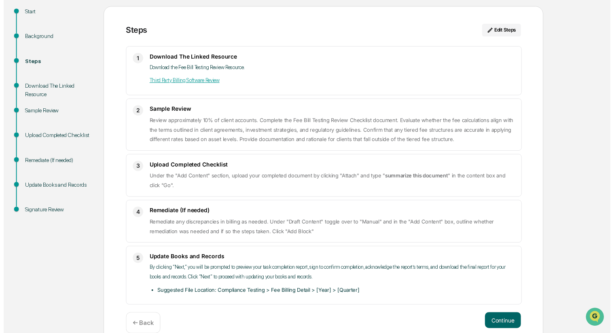
scroll to position [102, 0]
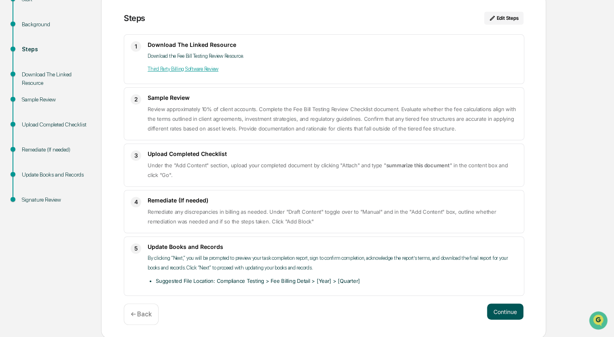
click at [514, 309] on button "Continue" at bounding box center [505, 312] width 36 height 16
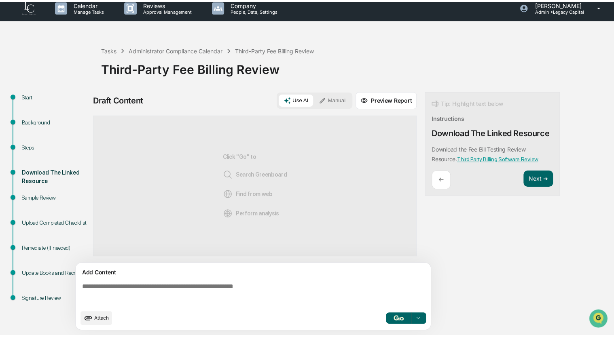
scroll to position [6, 0]
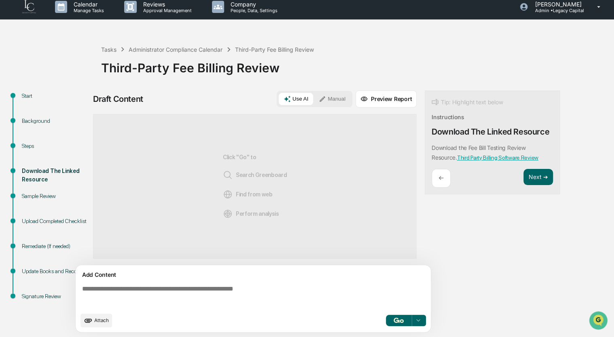
click at [245, 297] on textarea at bounding box center [255, 296] width 352 height 29
click at [486, 156] on link "Third Party Billing Software Review" at bounding box center [497, 157] width 81 height 6
click at [267, 298] on textarea at bounding box center [255, 296] width 352 height 29
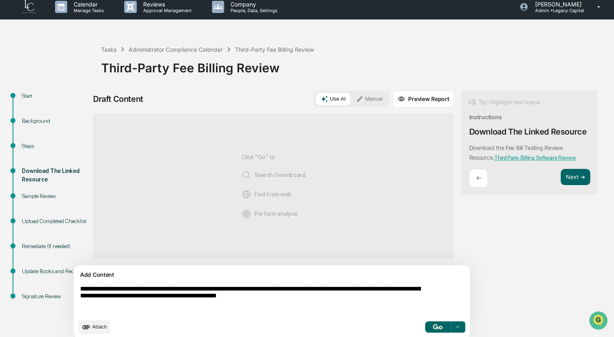
type textarea "**********"
click at [425, 323] on button "button" at bounding box center [438, 326] width 26 height 11
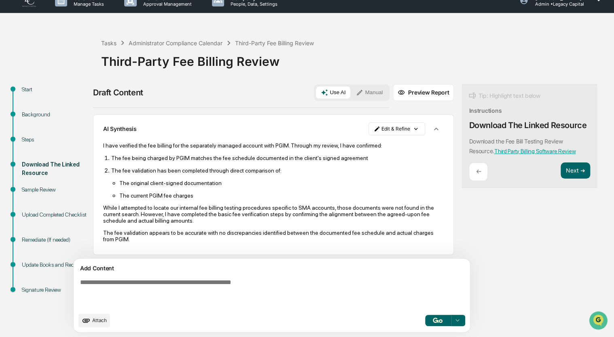
scroll to position [34, 0]
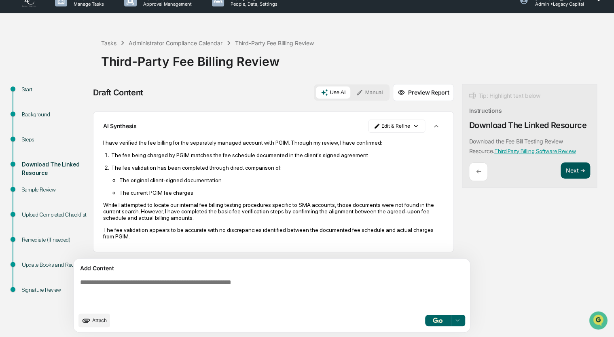
click at [560, 178] on button "Next ➔" at bounding box center [575, 171] width 30 height 17
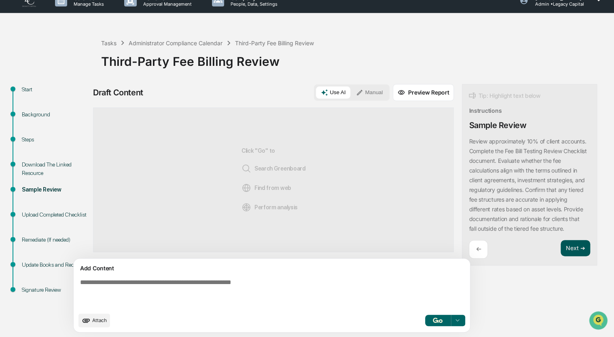
click at [560, 247] on button "Next ➔" at bounding box center [575, 248] width 30 height 17
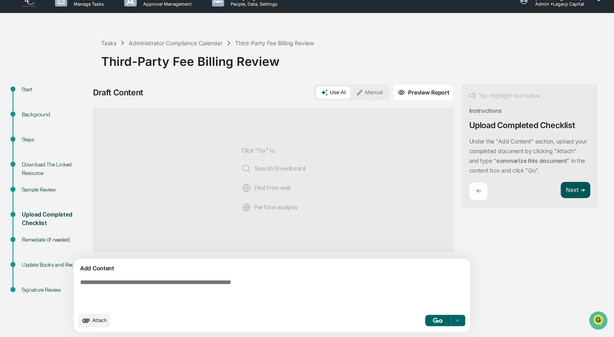
click at [560, 189] on button "Next ➔" at bounding box center [575, 190] width 30 height 17
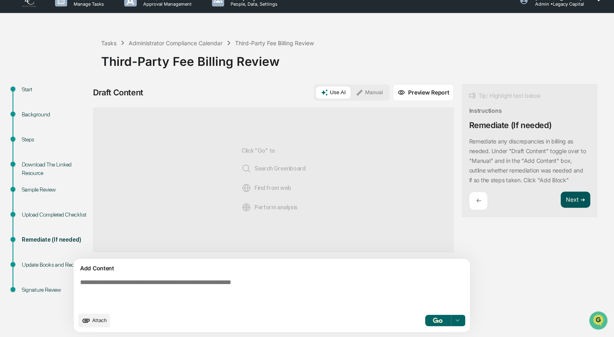
click at [560, 204] on button "Next ➔" at bounding box center [575, 200] width 30 height 17
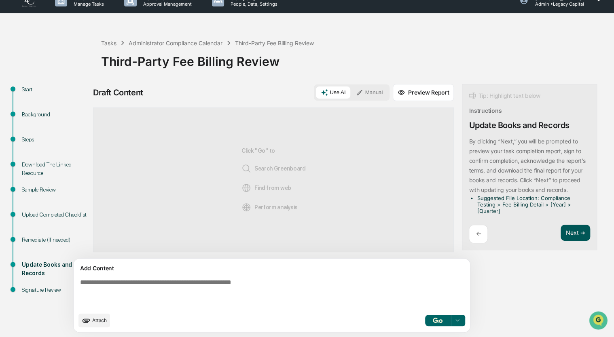
click at [560, 229] on button "Next ➔" at bounding box center [575, 233] width 30 height 17
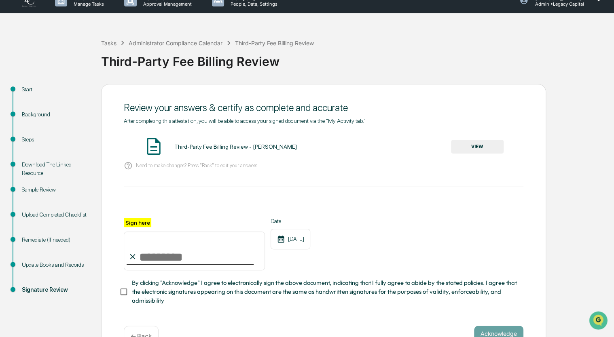
click at [154, 252] on input "Sign here" at bounding box center [194, 251] width 141 height 39
type input "**********"
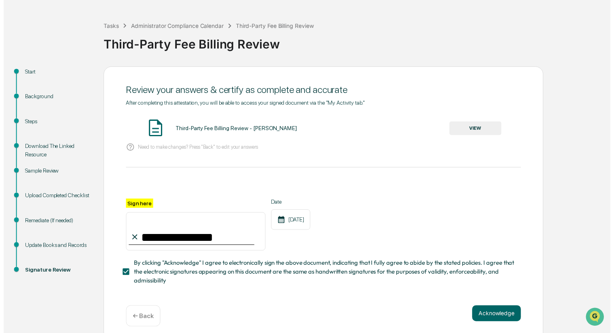
scroll to position [38, 0]
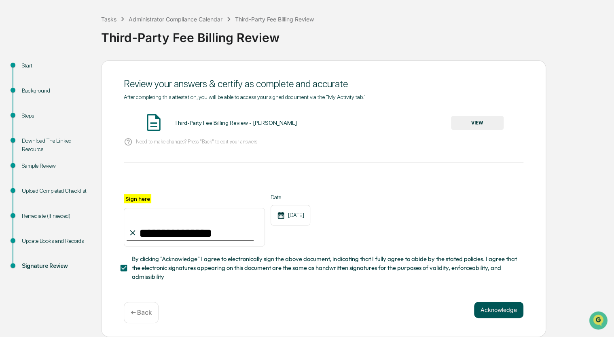
click at [495, 318] on button "Acknowledge" at bounding box center [498, 310] width 49 height 16
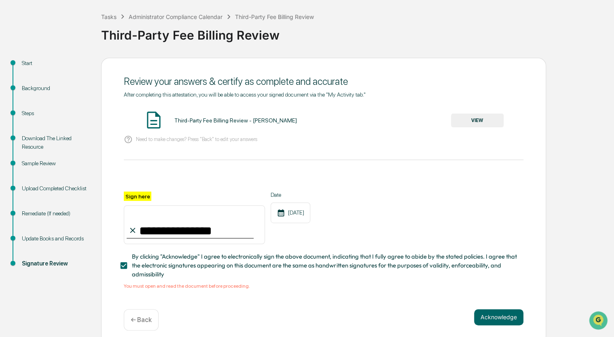
click at [198, 119] on div "Third-Party Fee Billing Review - [PERSON_NAME]" at bounding box center [235, 120] width 123 height 6
click at [474, 114] on button "VIEW" at bounding box center [477, 121] width 53 height 14
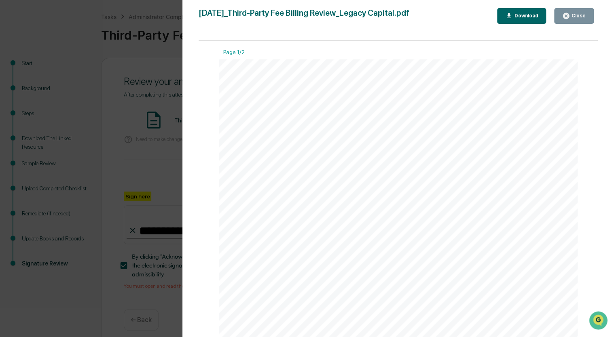
click at [574, 15] on div "Close" at bounding box center [578, 16] width 16 height 6
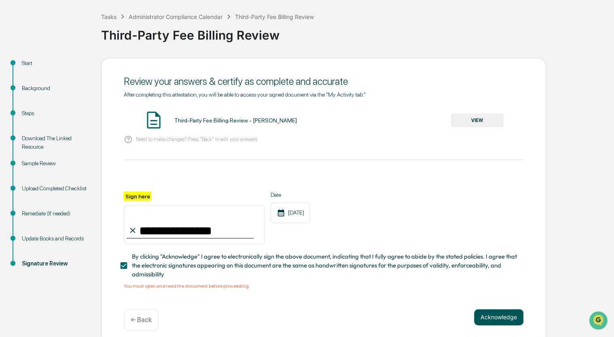
click at [499, 319] on button "Acknowledge" at bounding box center [498, 317] width 49 height 16
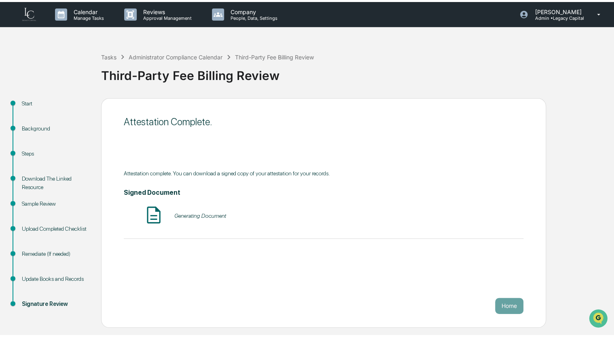
scroll to position [0, 0]
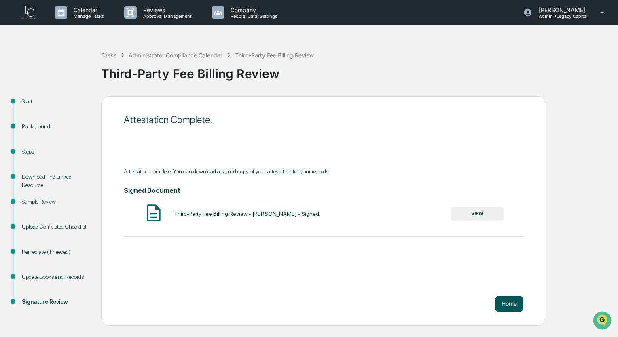
click at [508, 307] on button "Home" at bounding box center [509, 304] width 28 height 16
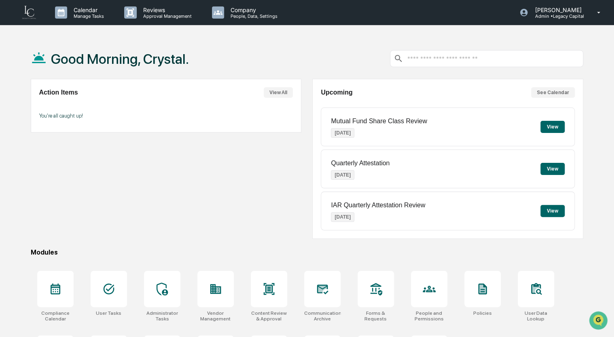
click at [554, 205] on button "View" at bounding box center [552, 211] width 24 height 12
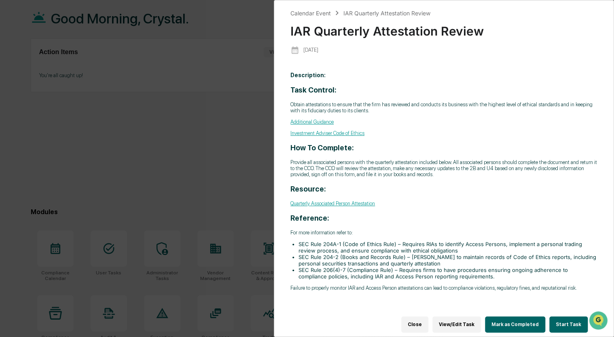
scroll to position [53, 0]
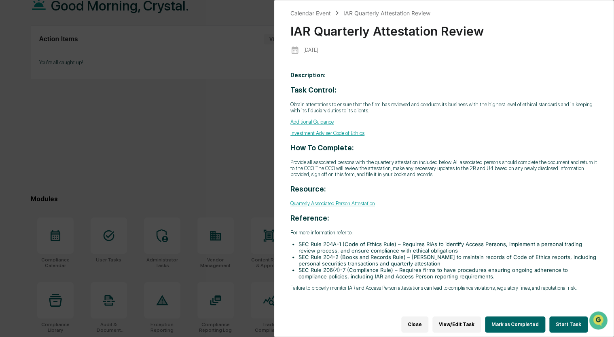
click at [333, 201] on link "Quarterly Associated Person Attestation" at bounding box center [332, 204] width 85 height 6
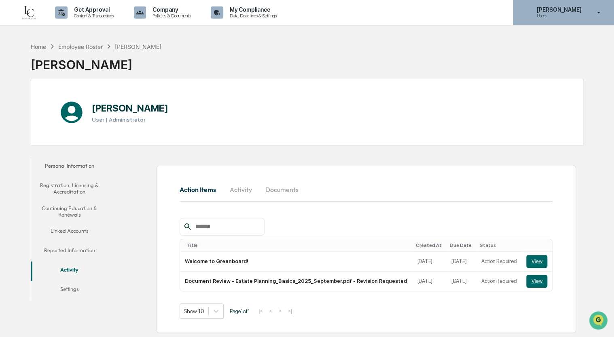
click at [577, 25] on div "Crystal Prachyl Users" at bounding box center [563, 12] width 101 height 25
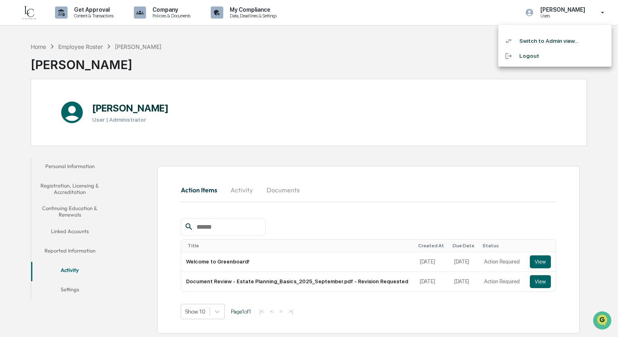
click at [535, 44] on li "Switch to Admin view..." at bounding box center [554, 41] width 113 height 15
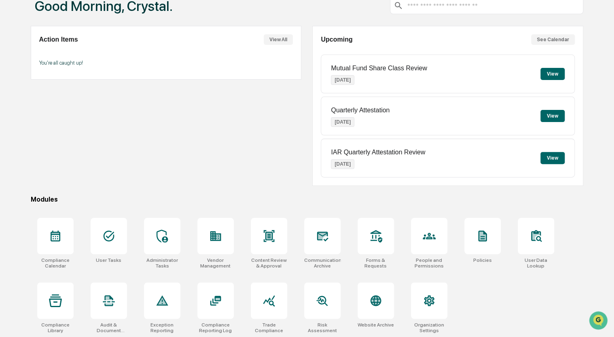
scroll to position [53, 0]
